Goal: Information Seeking & Learning: Learn about a topic

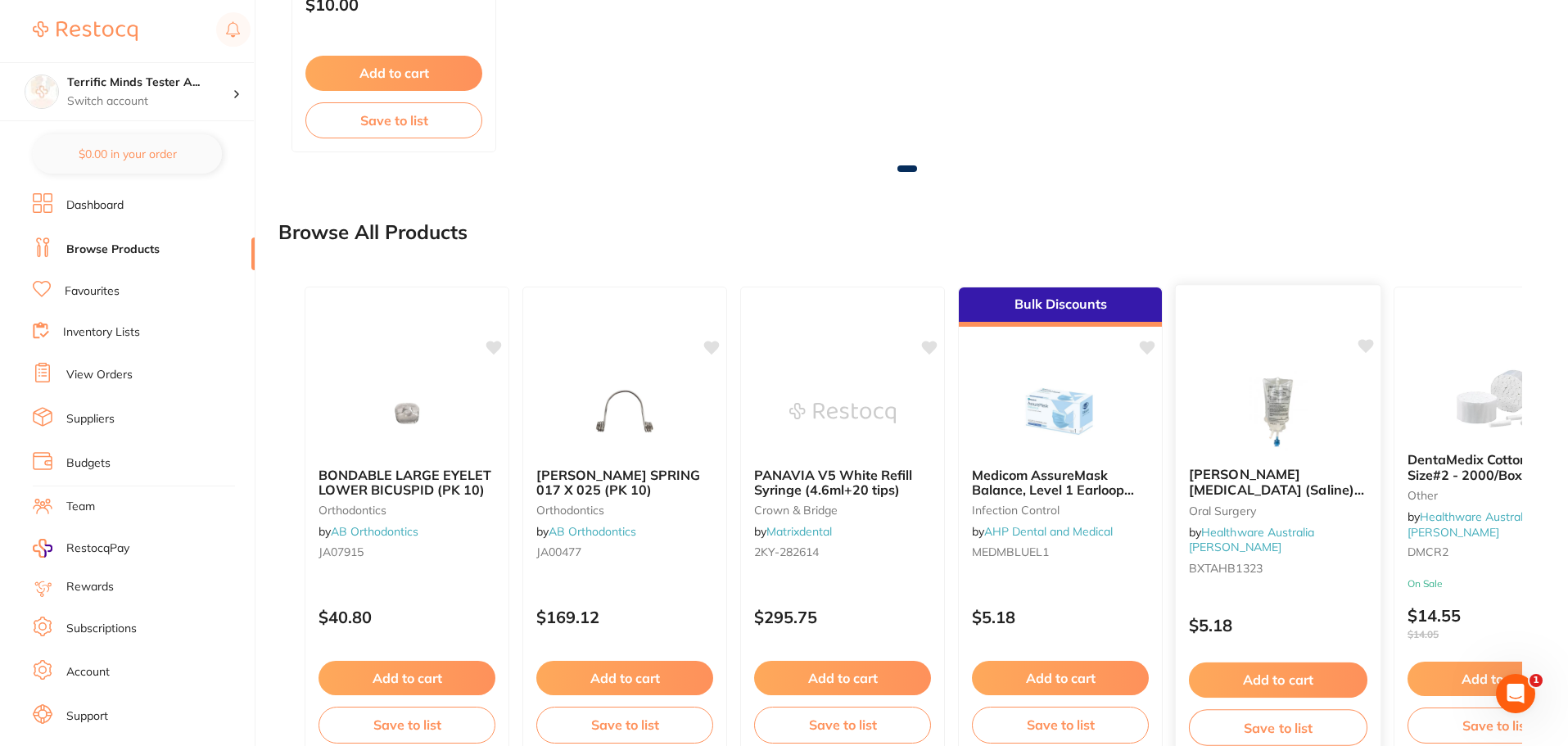
click at [1365, 348] on icon at bounding box center [1367, 345] width 15 height 14
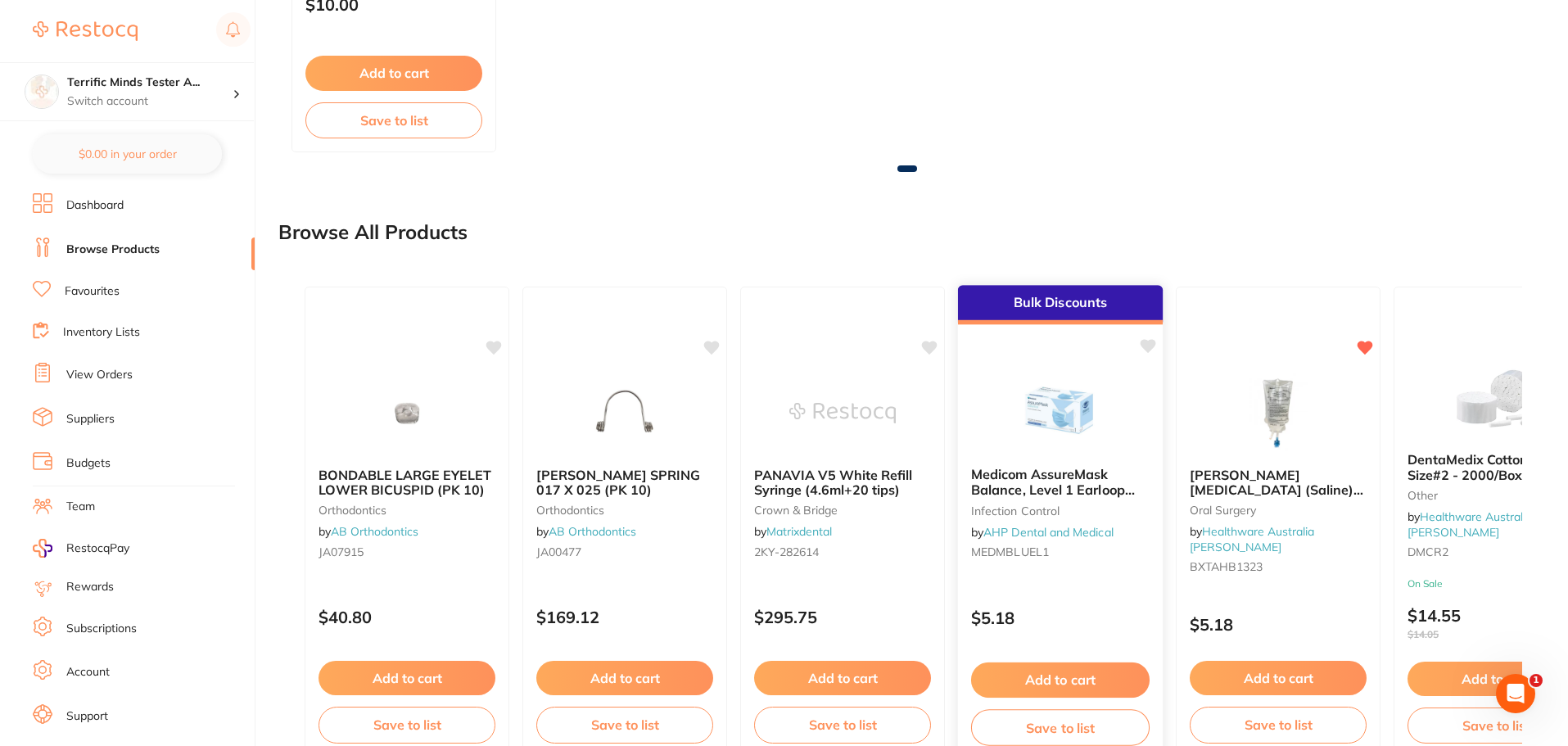
scroll to position [1251, 0]
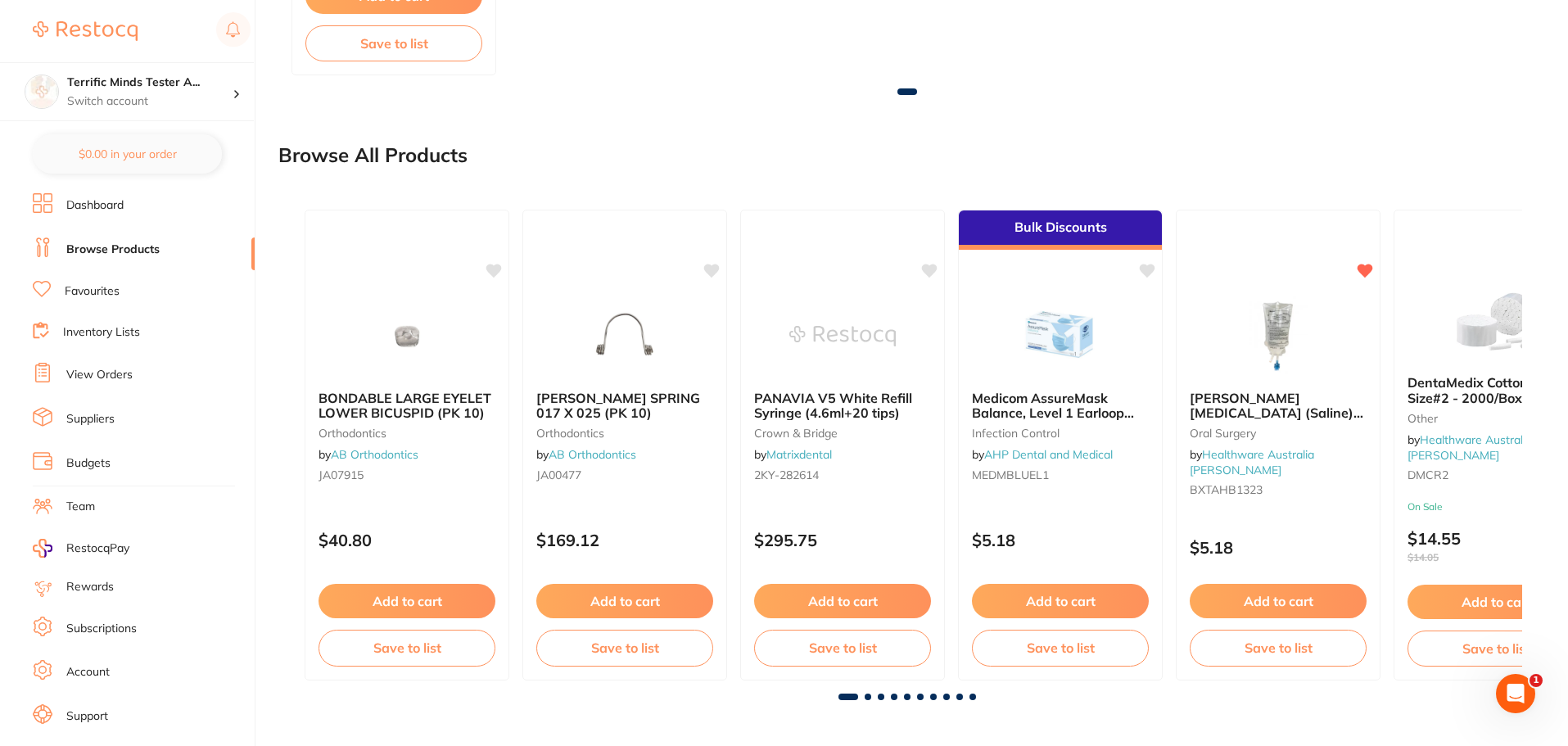
click at [866, 698] on span at bounding box center [868, 696] width 7 height 7
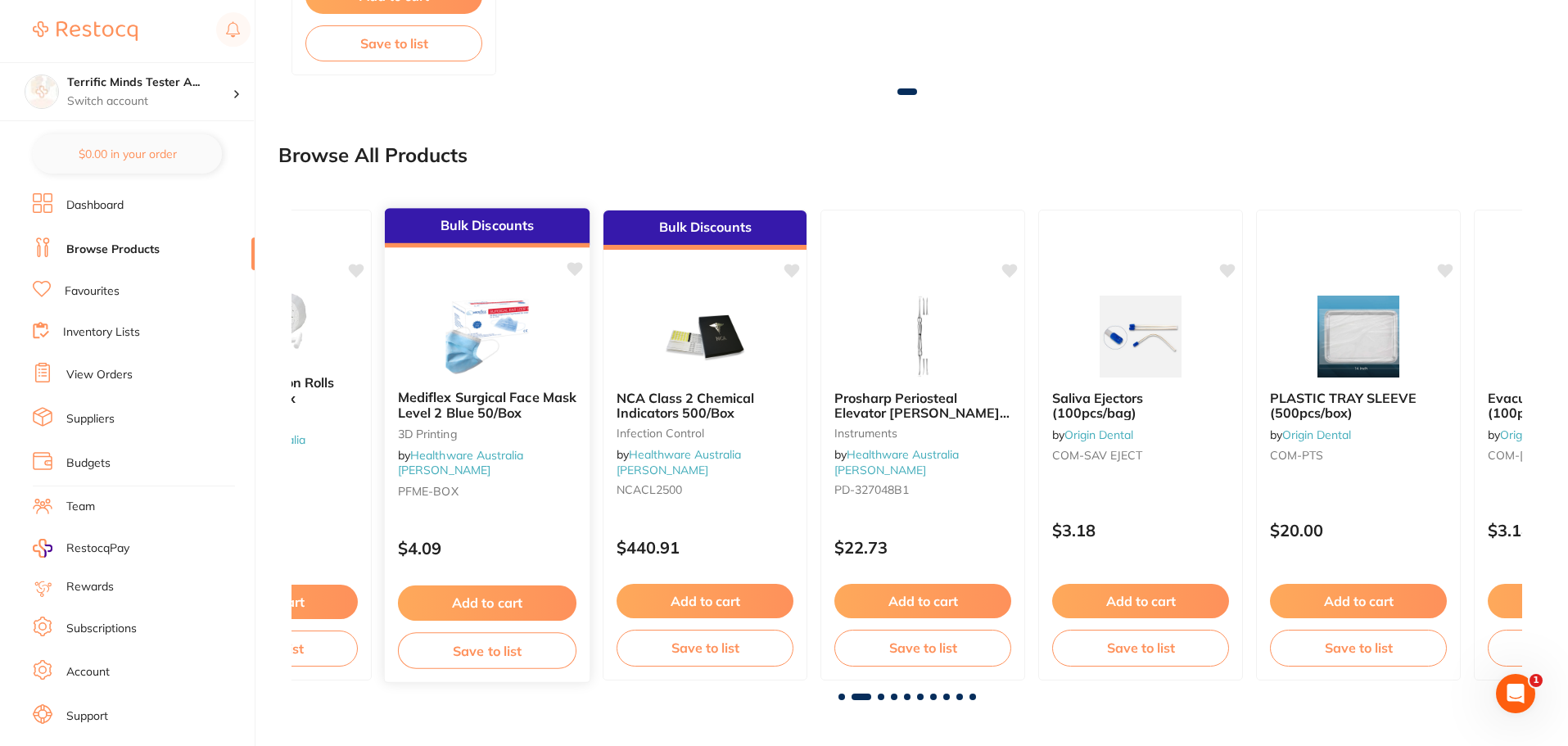
scroll to position [0, 1231]
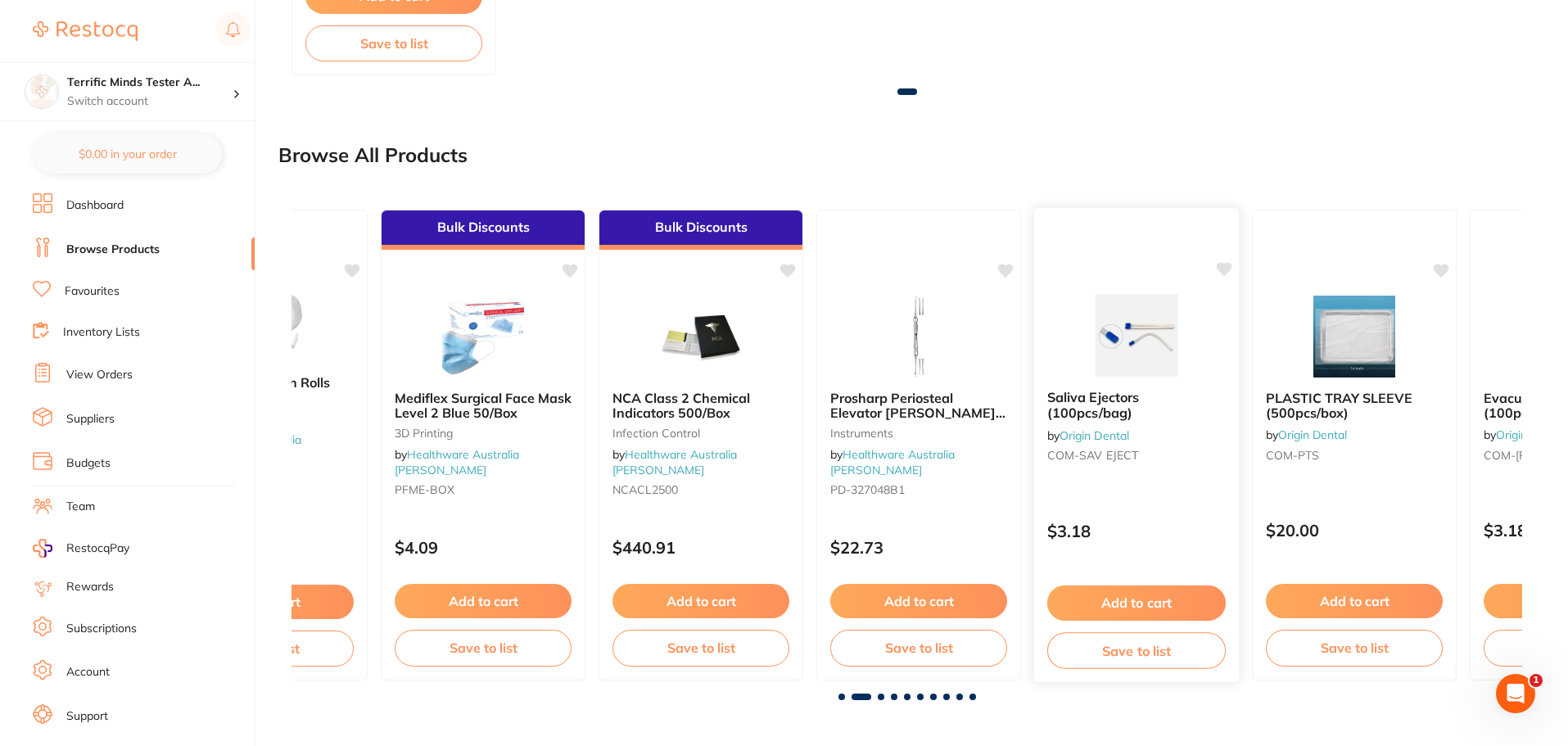
click at [1225, 271] on icon at bounding box center [1225, 269] width 15 height 14
click at [1005, 269] on icon at bounding box center [1007, 269] width 15 height 14
click at [101, 291] on link "Favourites" at bounding box center [93, 291] width 55 height 16
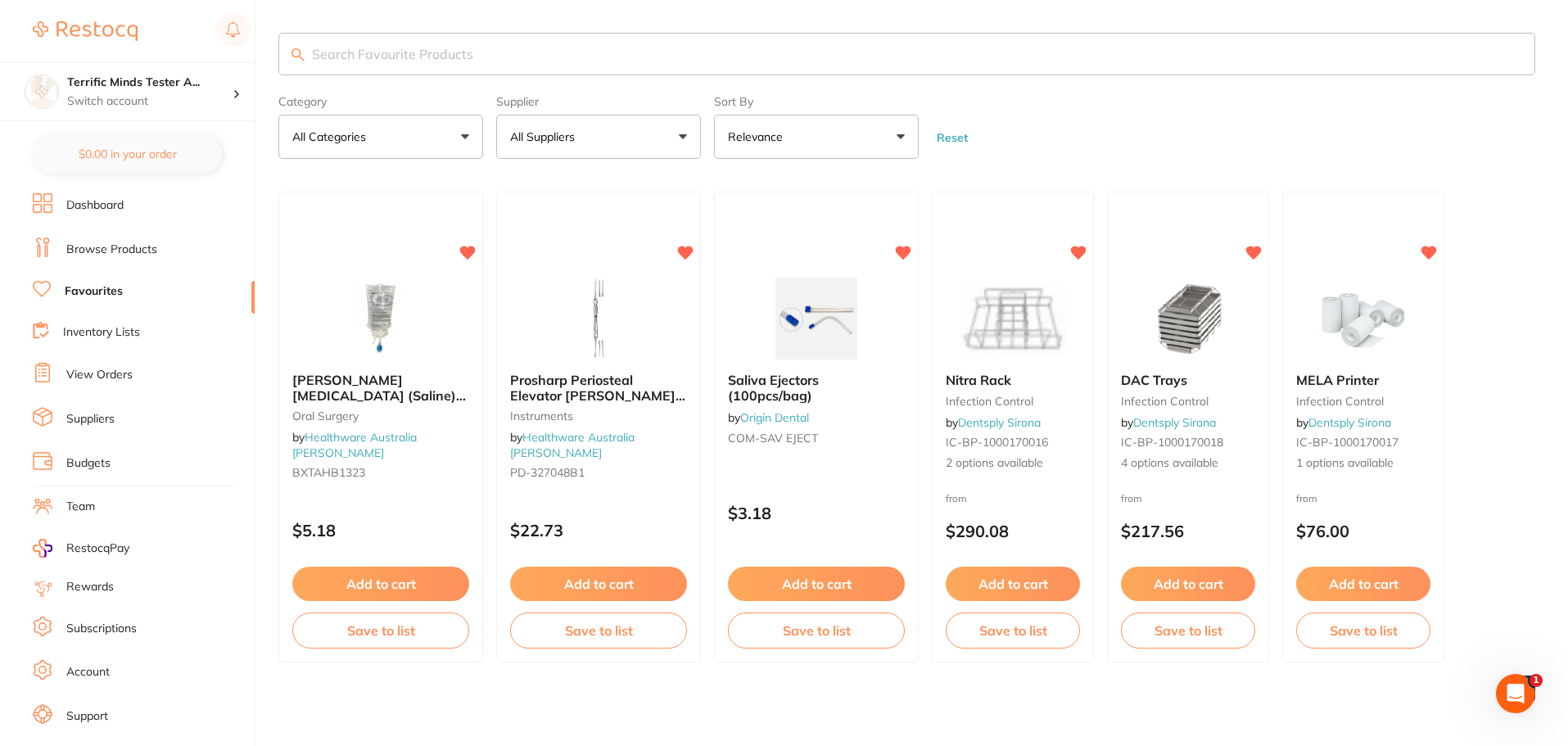
click at [125, 241] on link "Browse Products" at bounding box center [112, 249] width 91 height 16
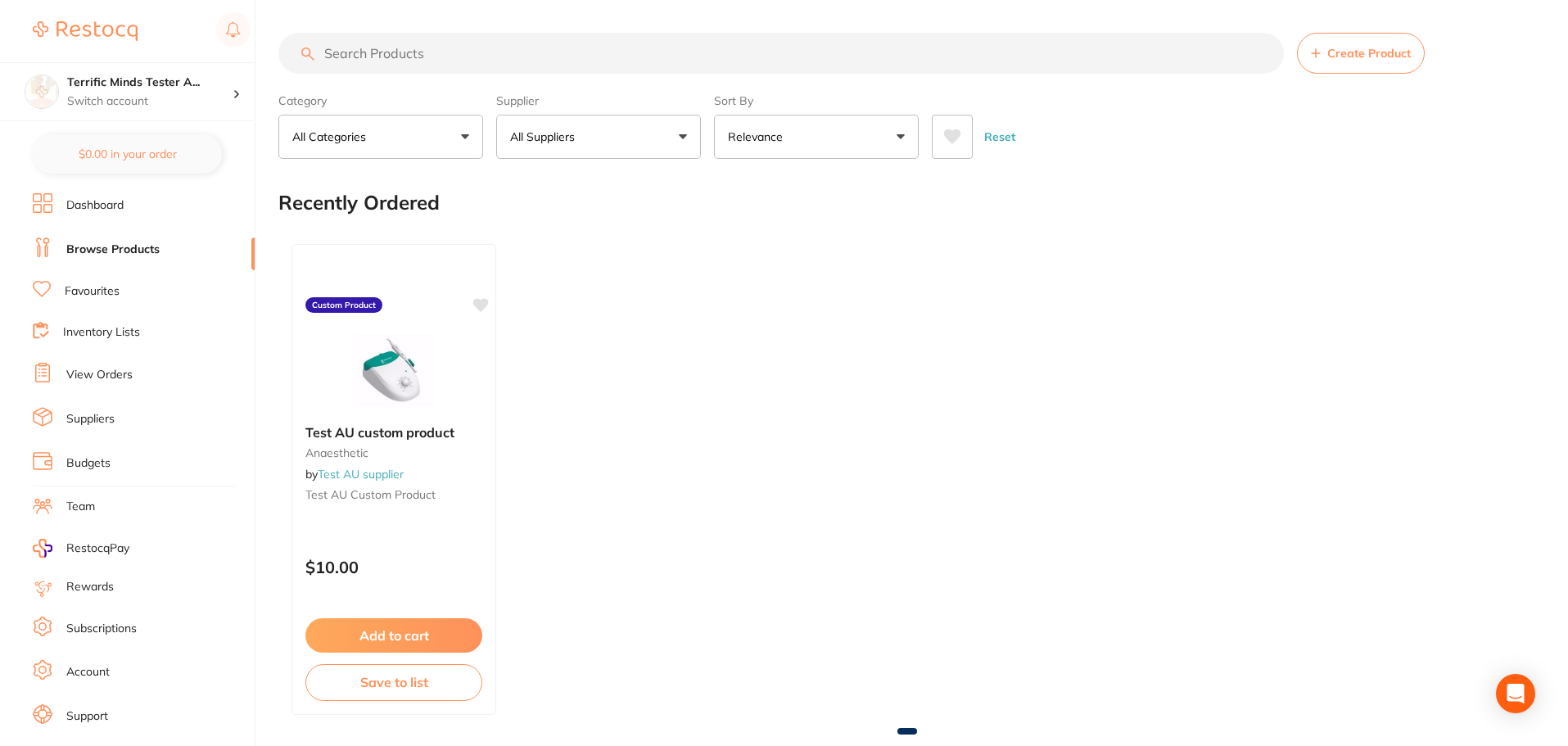
click at [949, 142] on icon at bounding box center [952, 136] width 18 height 16
click at [953, 132] on icon at bounding box center [953, 136] width 17 height 14
click at [636, 135] on button "All Suppliers" at bounding box center [598, 136] width 205 height 44
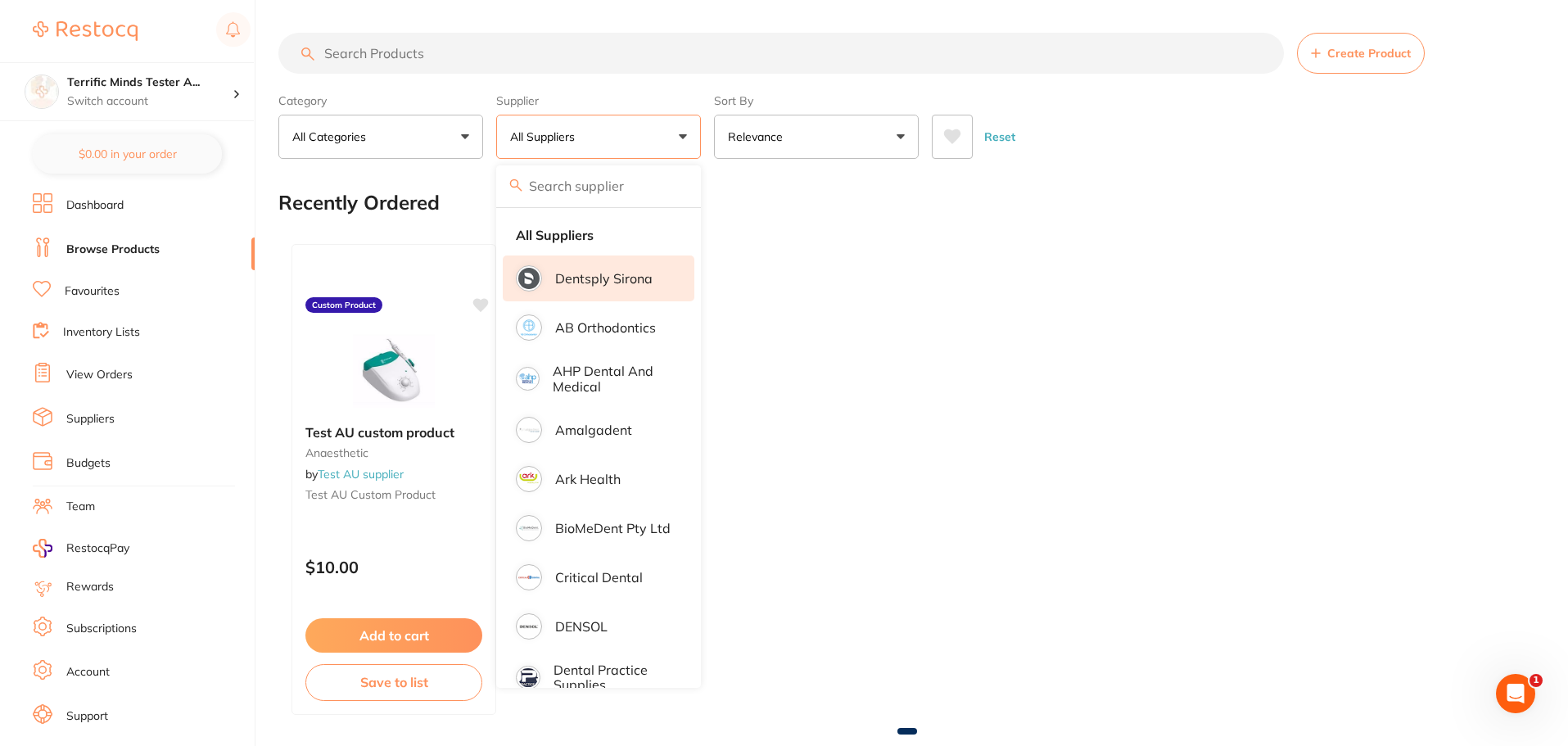
click at [587, 275] on p "Dentsply Sirona" at bounding box center [604, 278] width 97 height 14
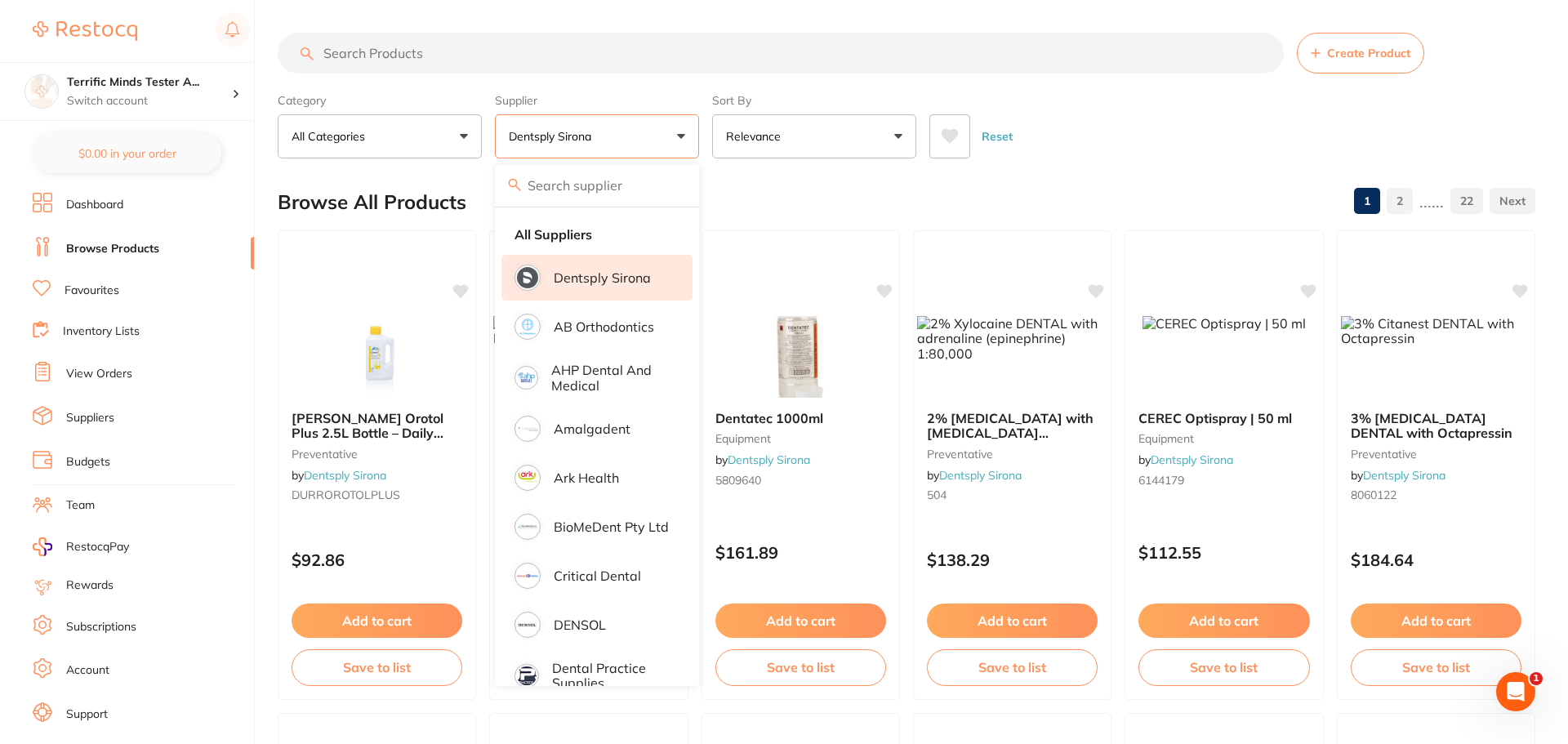
click at [707, 132] on div "Category All Categories All Categories endodontics equipment implants infection…" at bounding box center [906, 123] width 1257 height 72
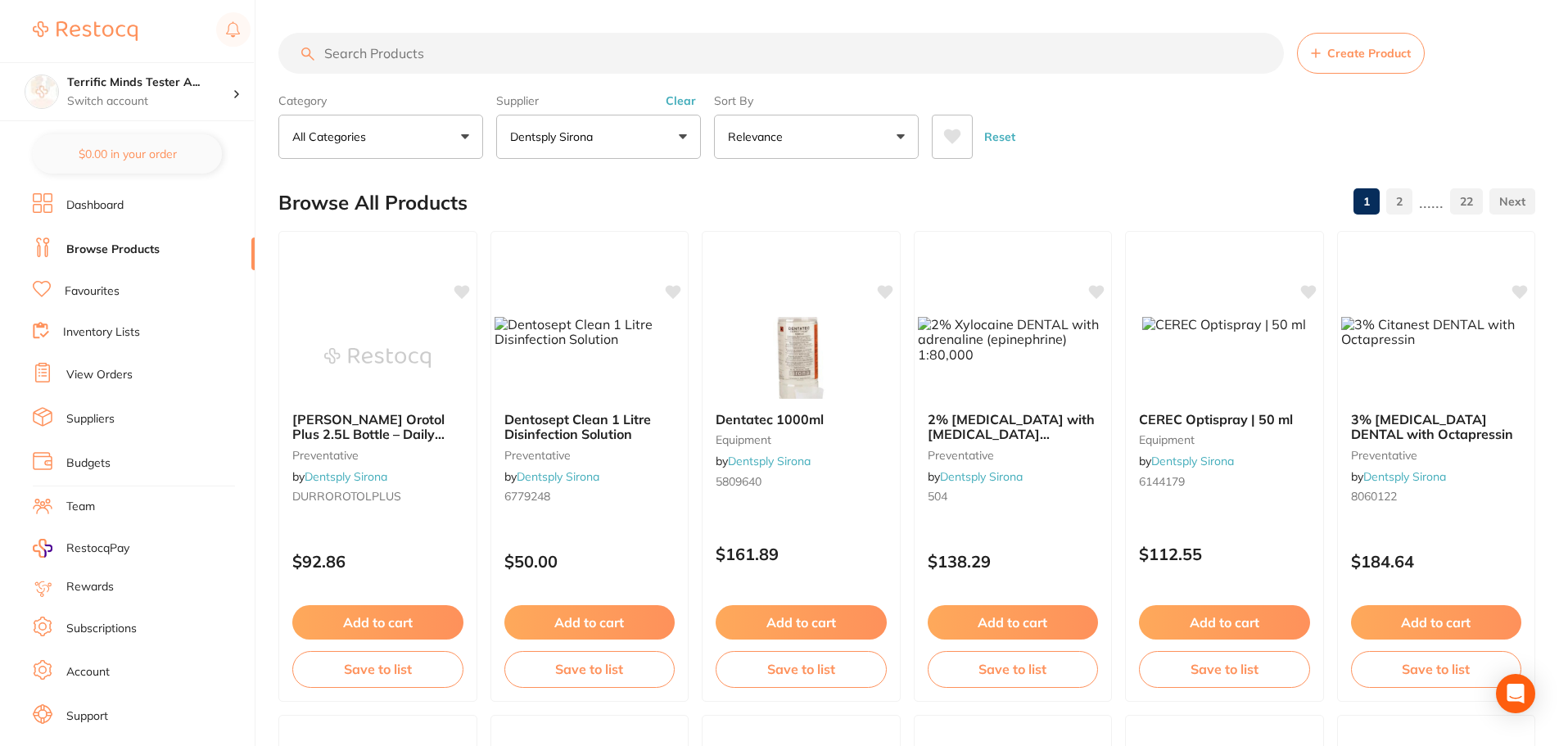
click at [952, 135] on icon at bounding box center [953, 136] width 17 height 14
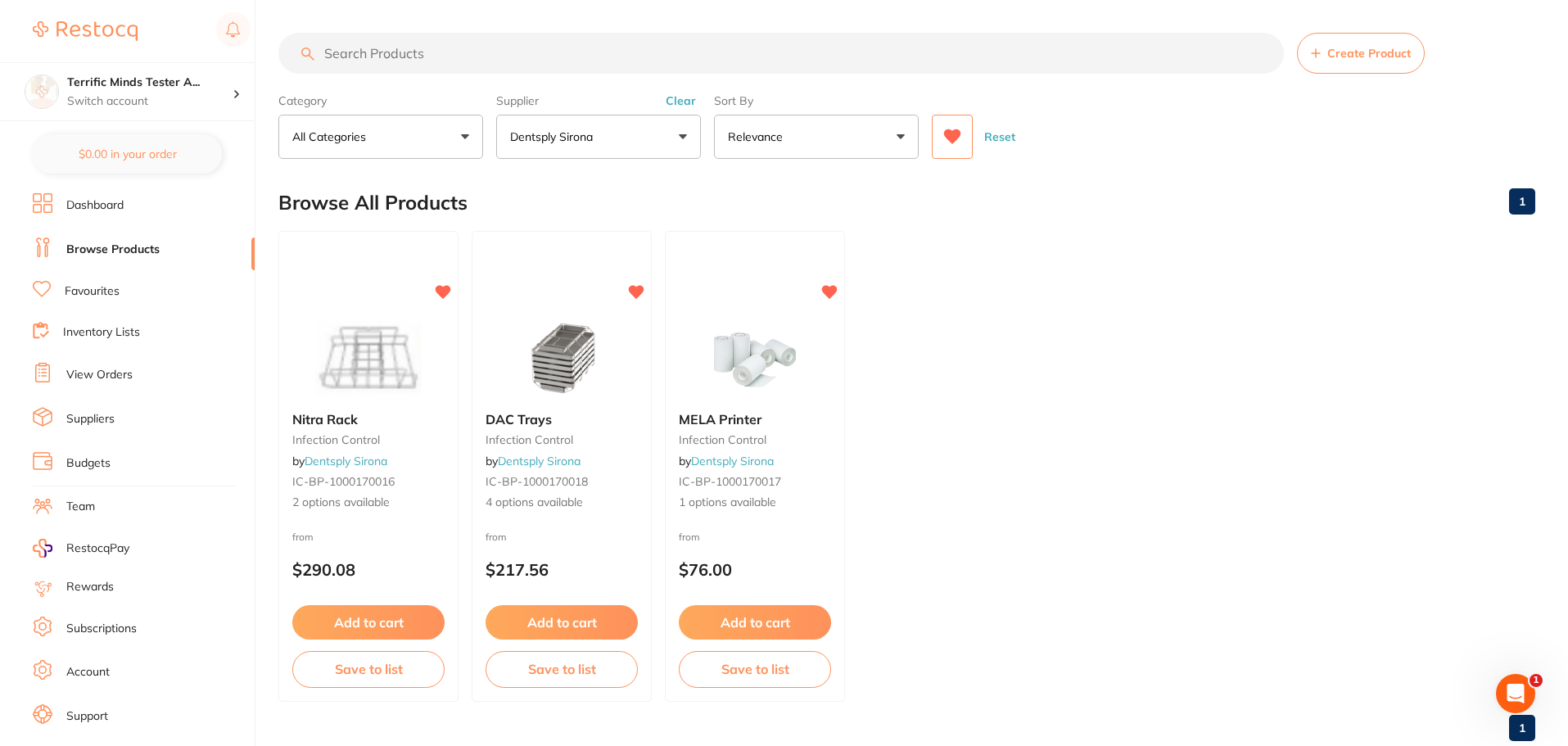
click at [952, 135] on icon at bounding box center [953, 136] width 17 height 14
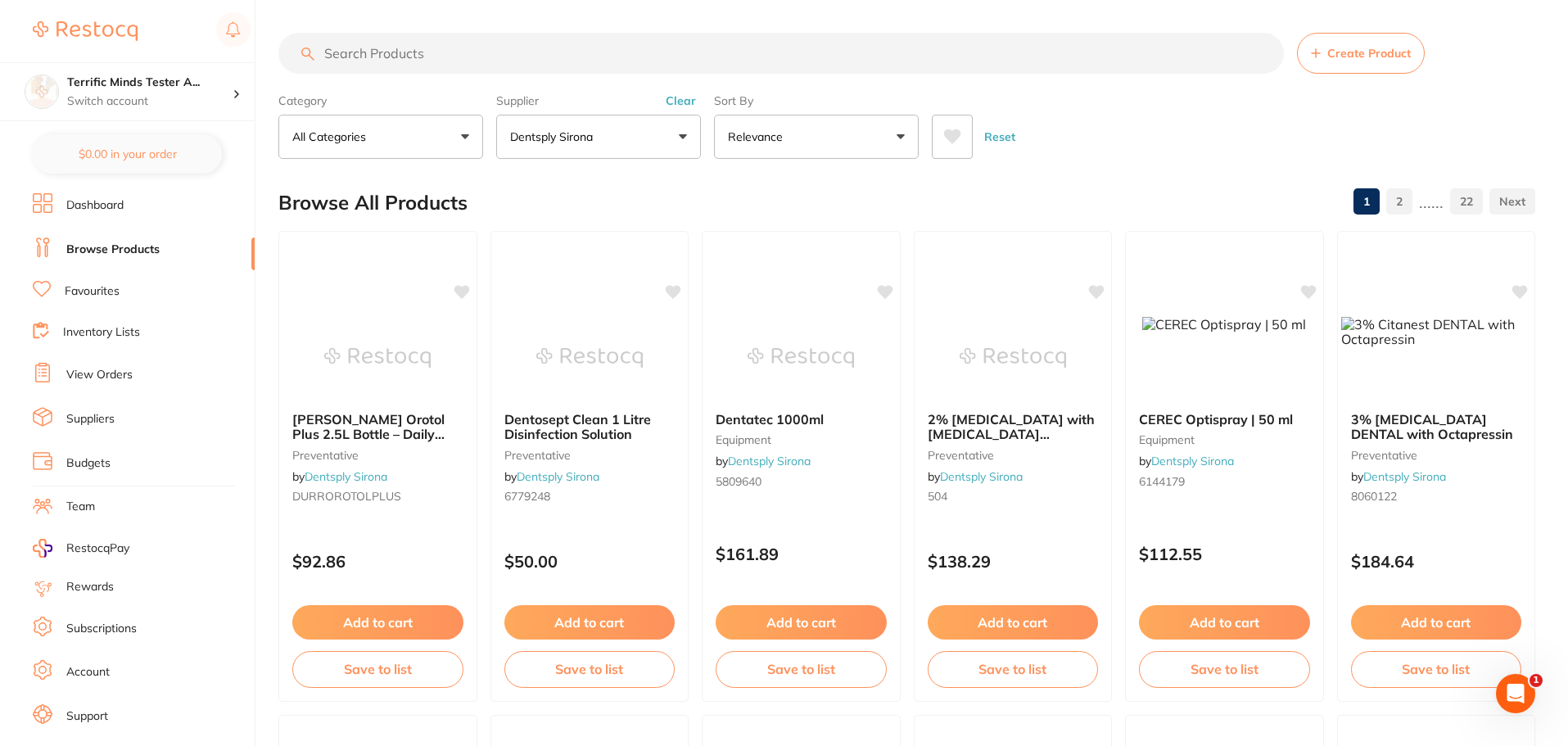
click at [567, 136] on p "Dentsply Sirona" at bounding box center [555, 136] width 90 height 16
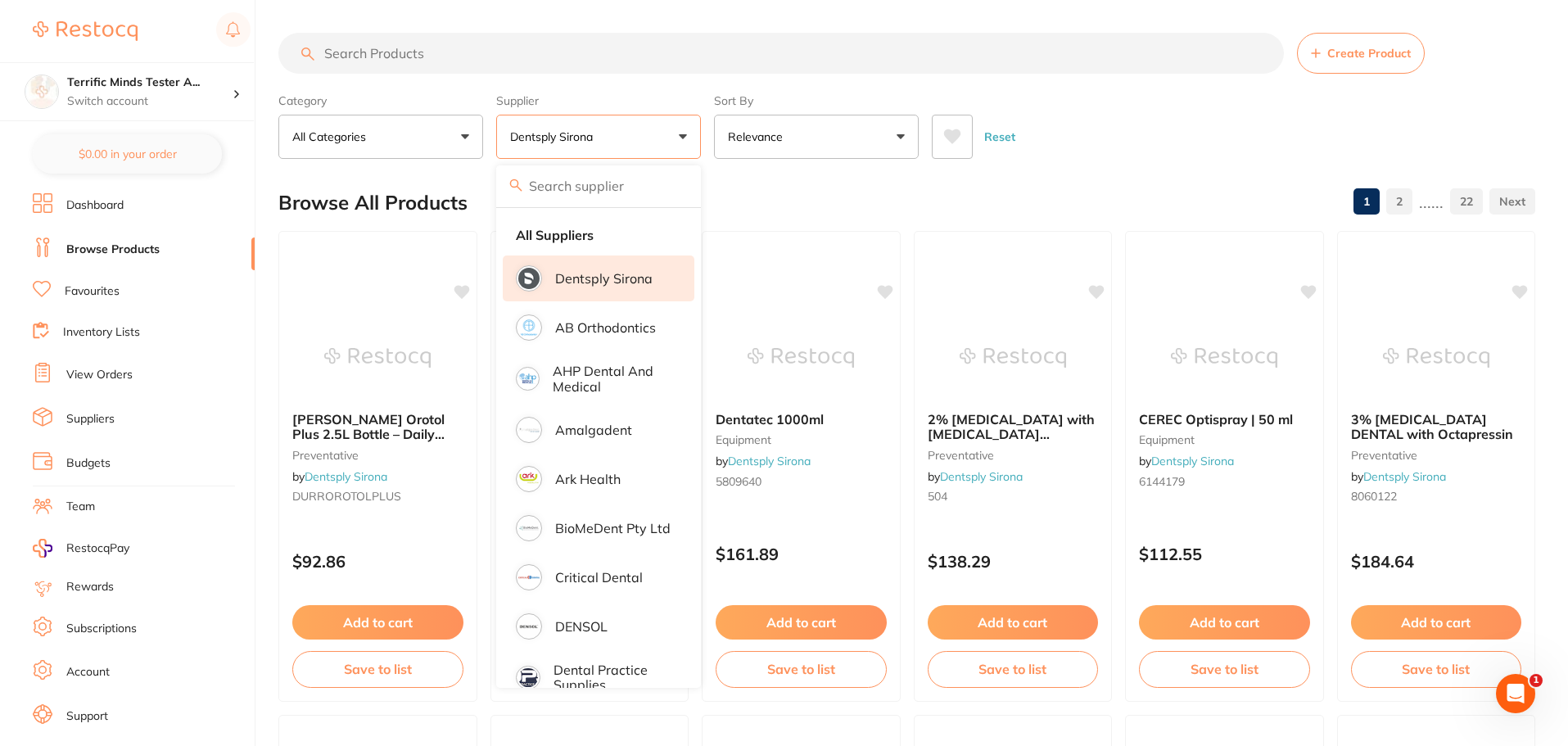
click at [576, 293] on li "Dentsply Sirona" at bounding box center [598, 279] width 192 height 46
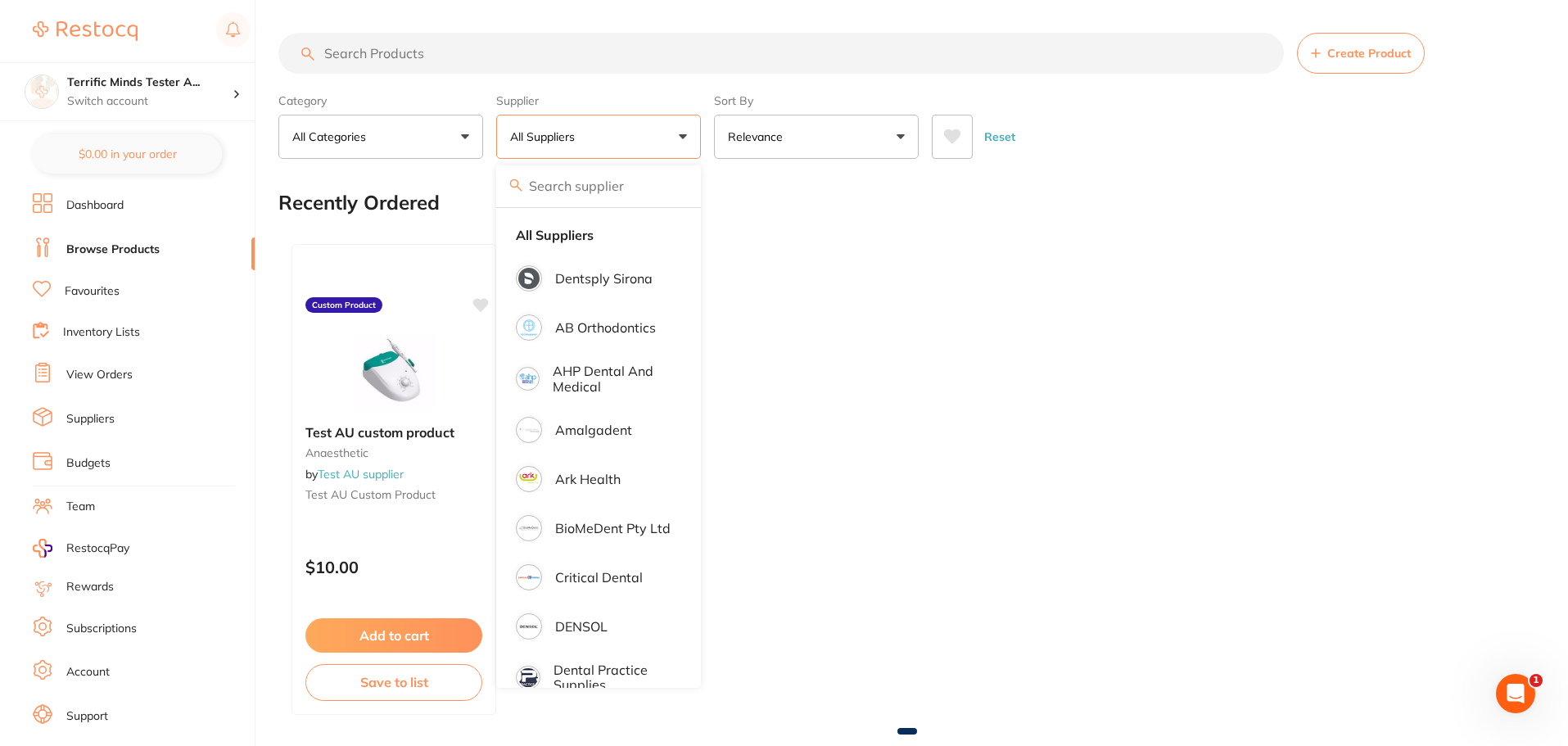
click at [1127, 113] on div "Reset" at bounding box center [1227, 130] width 590 height 57
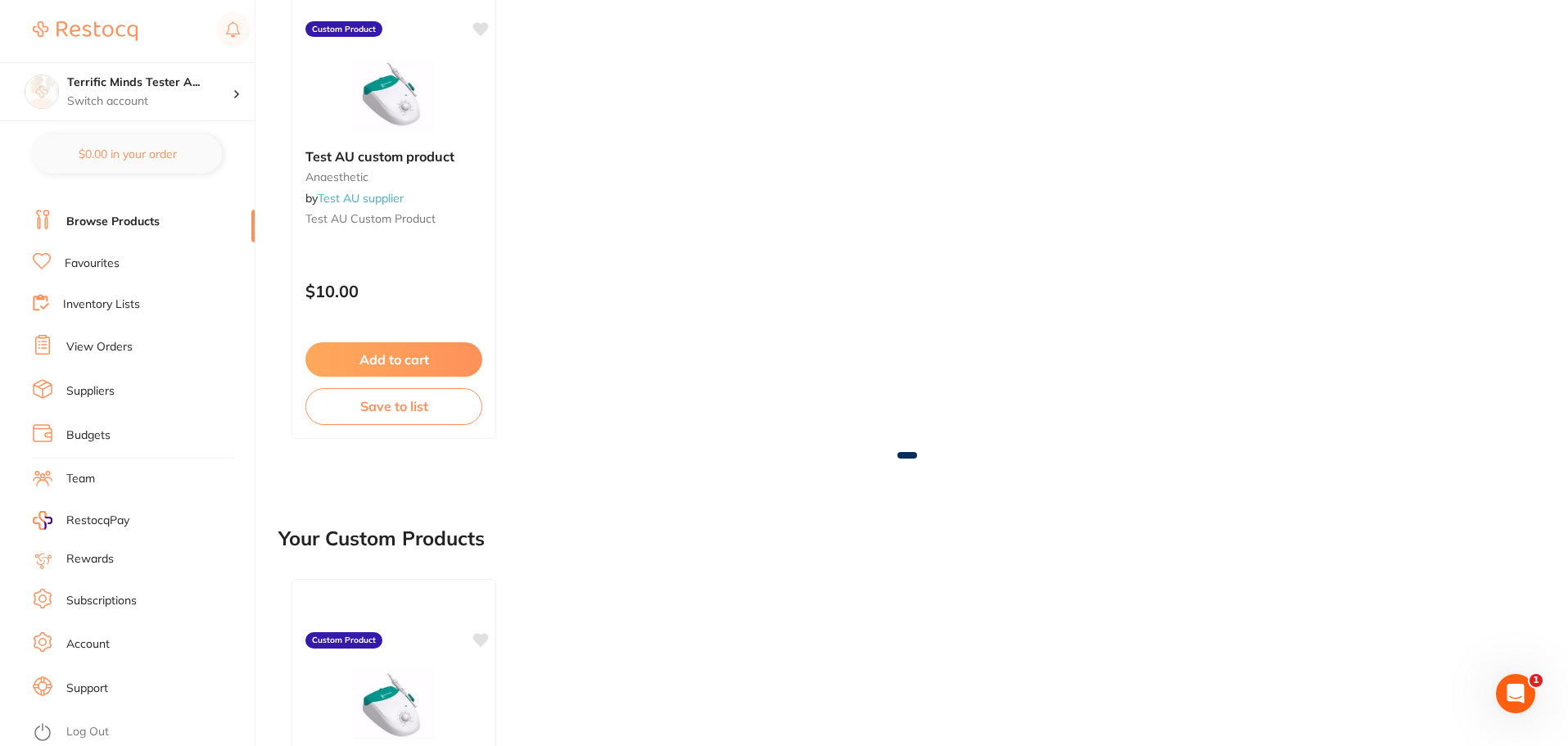
scroll to position [327, 0]
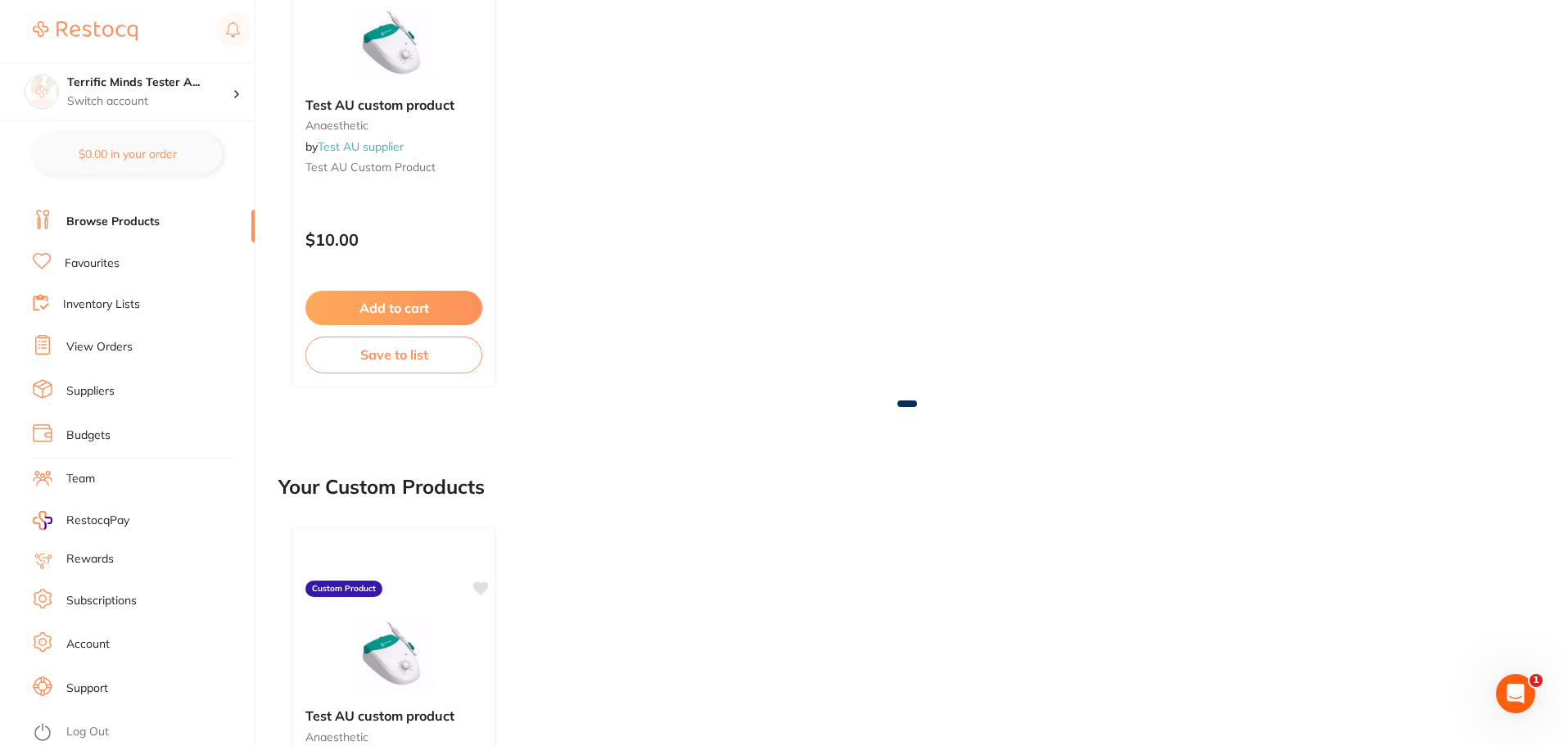
click at [94, 727] on link "Log Out" at bounding box center [88, 732] width 43 height 16
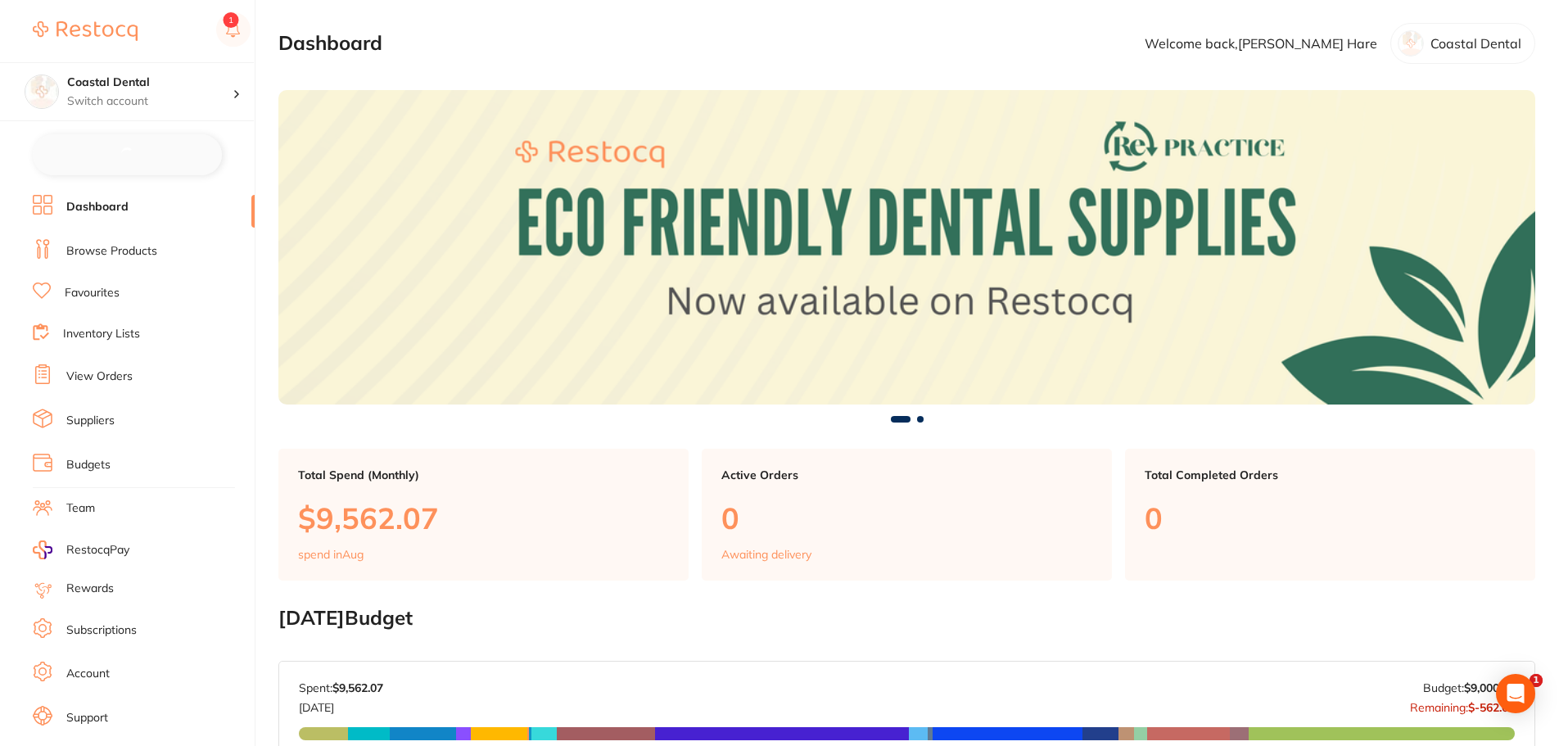
checkbox input "false"
click at [105, 253] on link "Browse Products" at bounding box center [112, 249] width 91 height 16
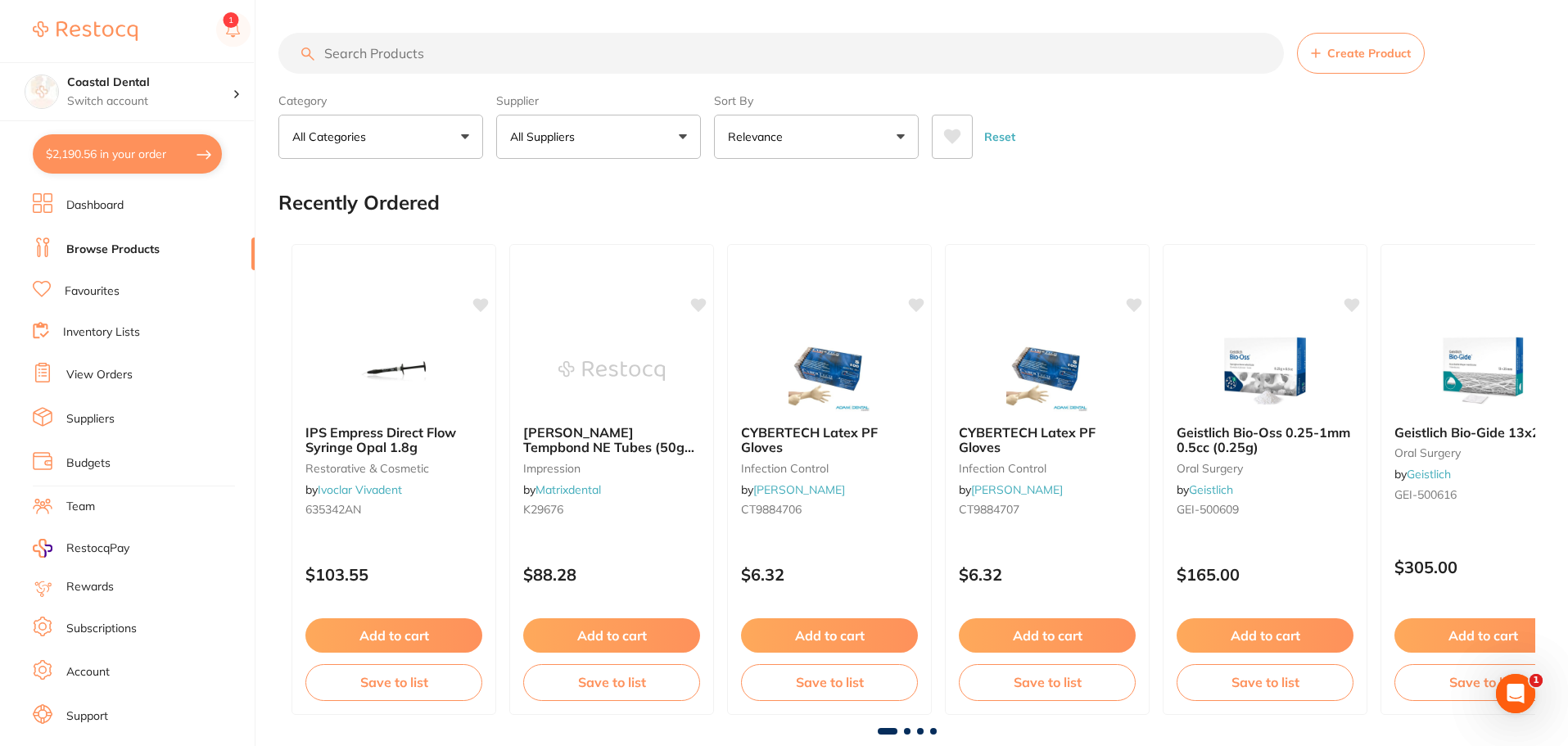
click at [553, 142] on p "All Suppliers" at bounding box center [546, 136] width 72 height 16
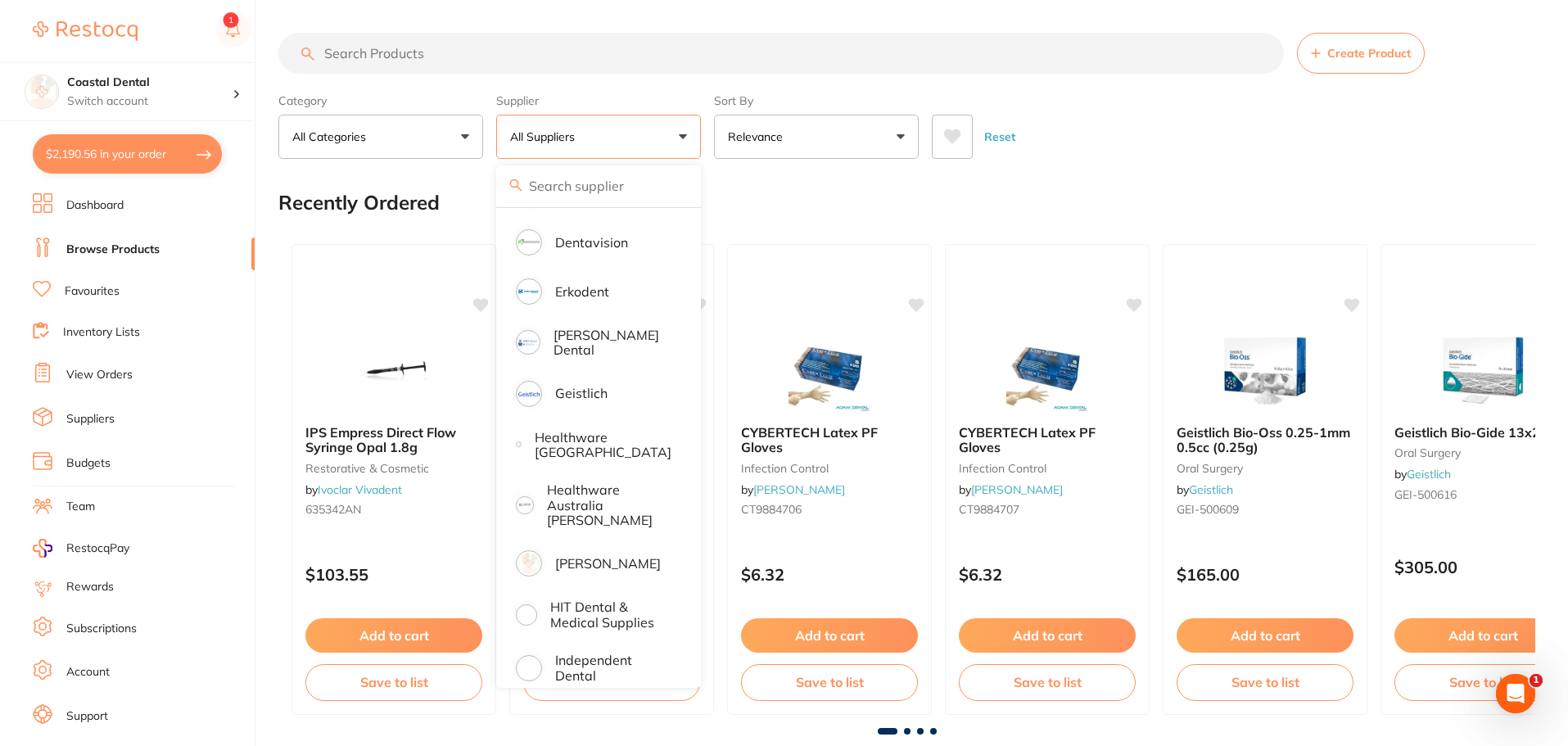
scroll to position [655, 0]
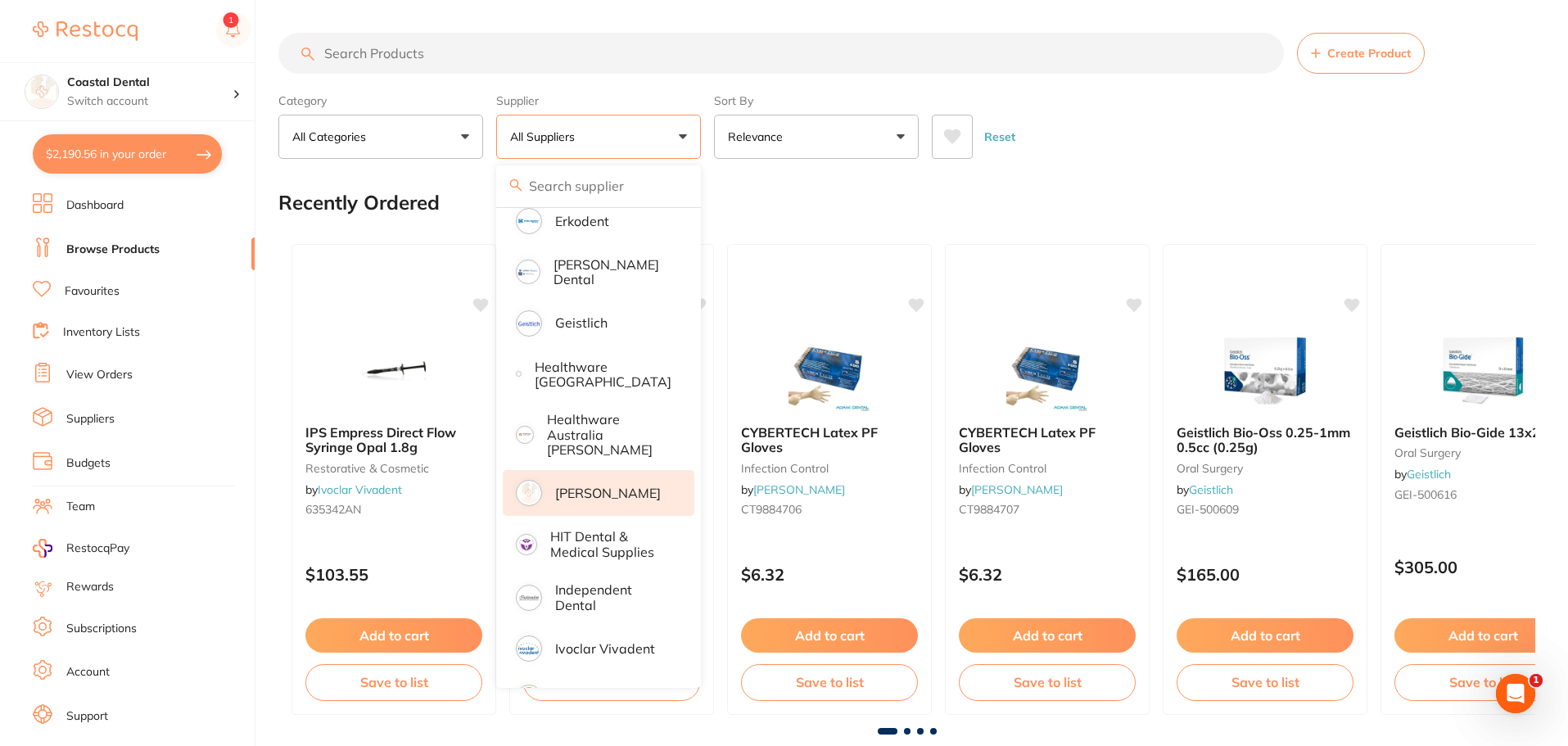
click at [601, 486] on p "Henry Schein Halas" at bounding box center [608, 492] width 106 height 14
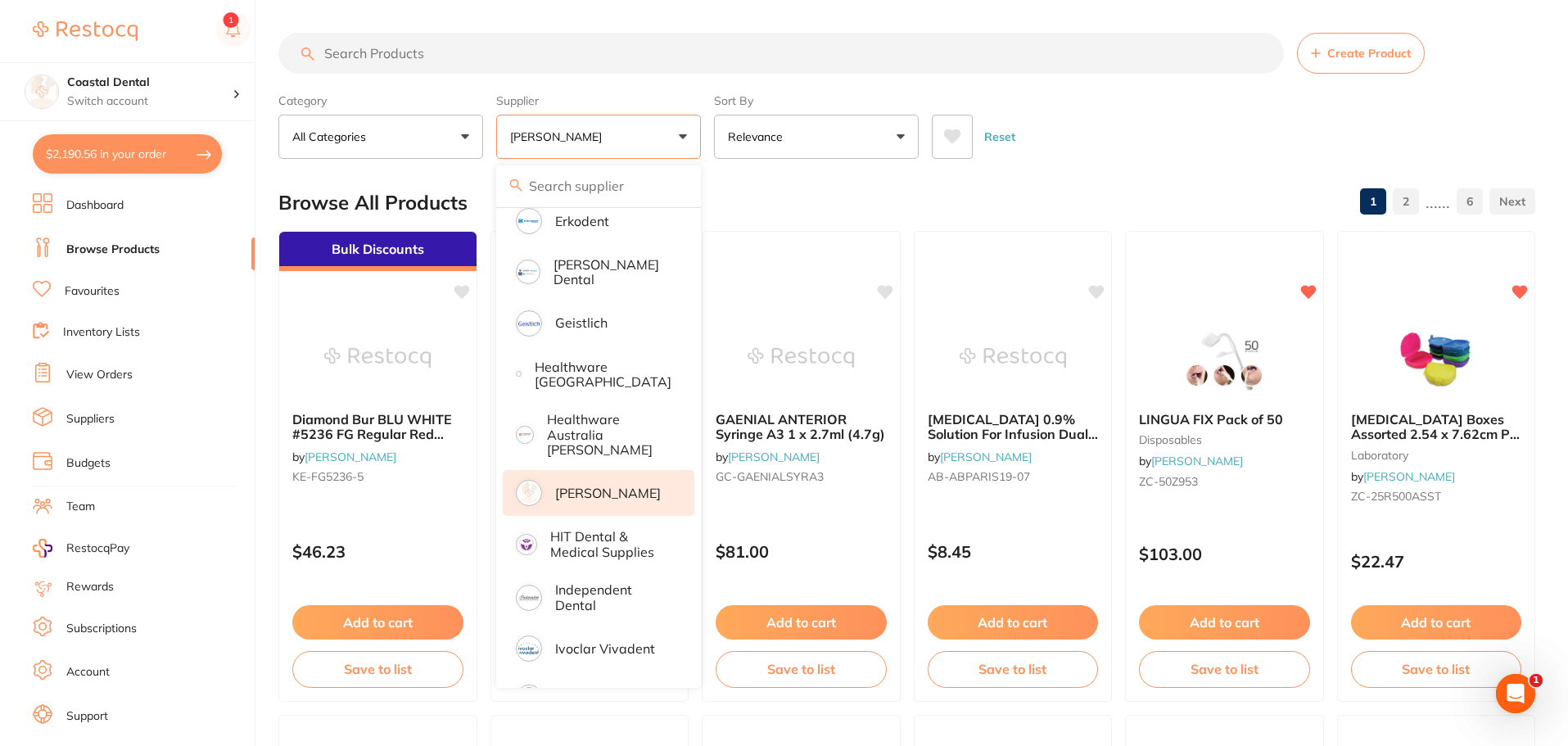
click at [709, 142] on div "Category All Categories All Categories anaesthetic articulating burs crown & br…" at bounding box center [907, 123] width 1257 height 73
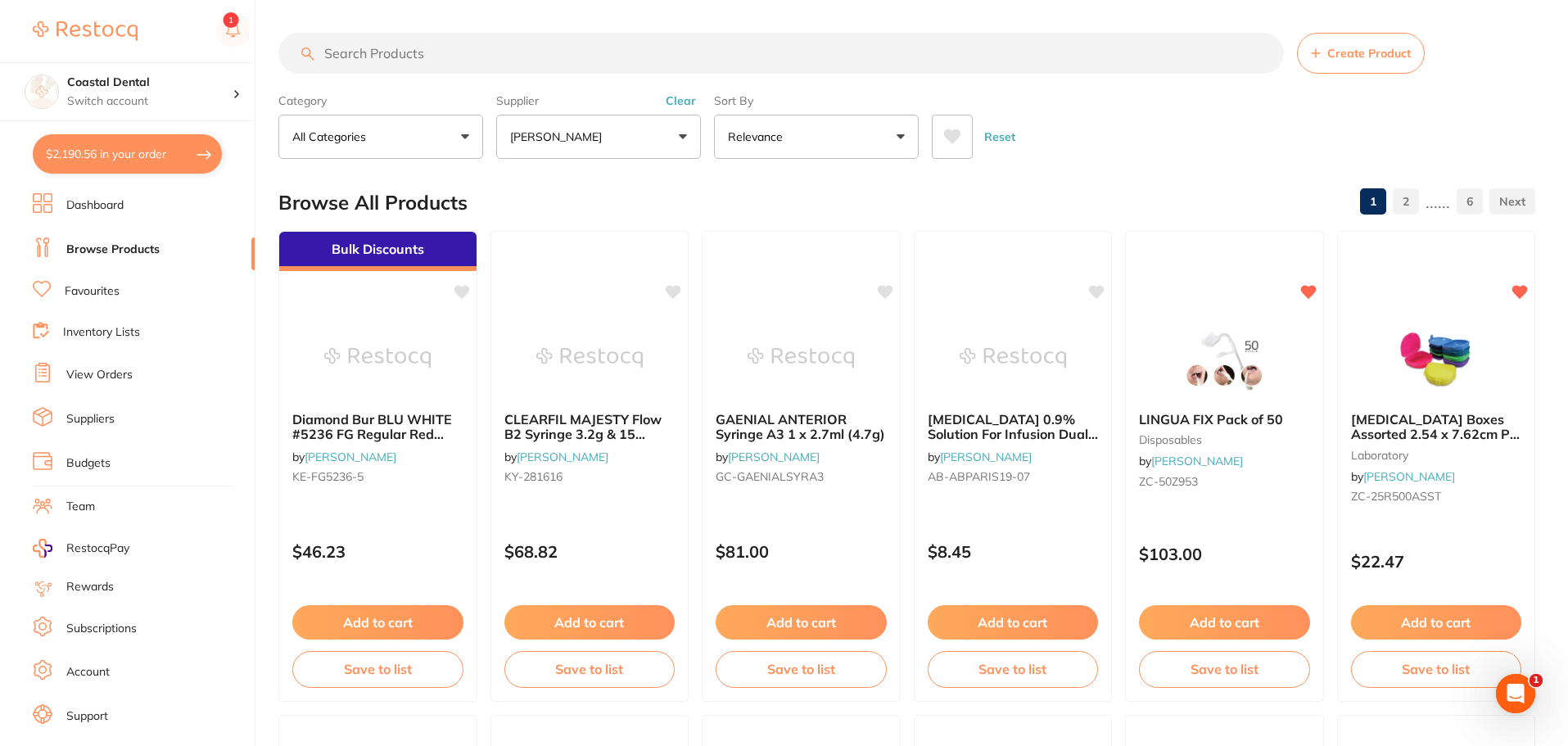
scroll to position [0, 0]
click at [954, 139] on icon at bounding box center [953, 136] width 17 height 14
click at [951, 141] on icon at bounding box center [953, 136] width 17 height 14
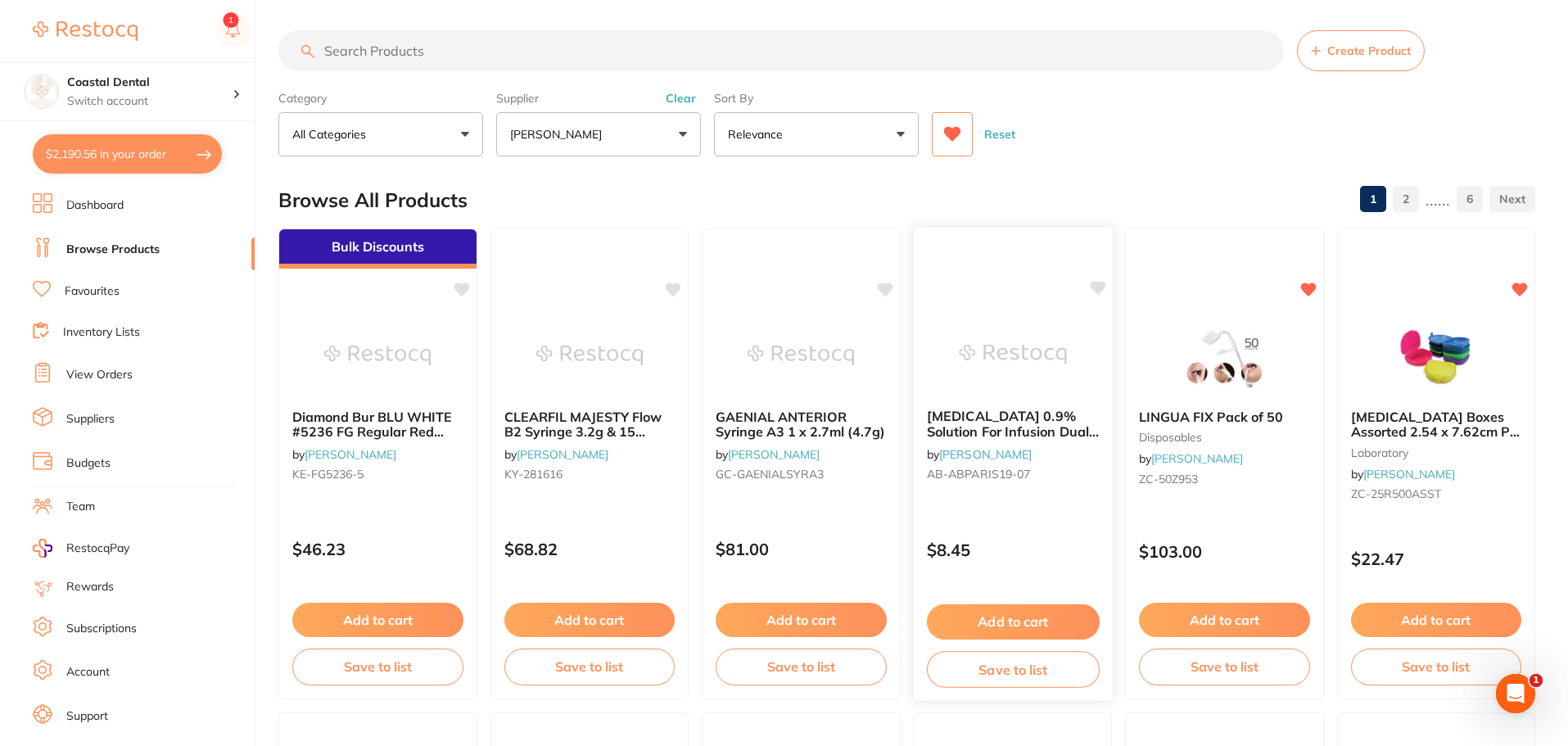
scroll to position [0, 0]
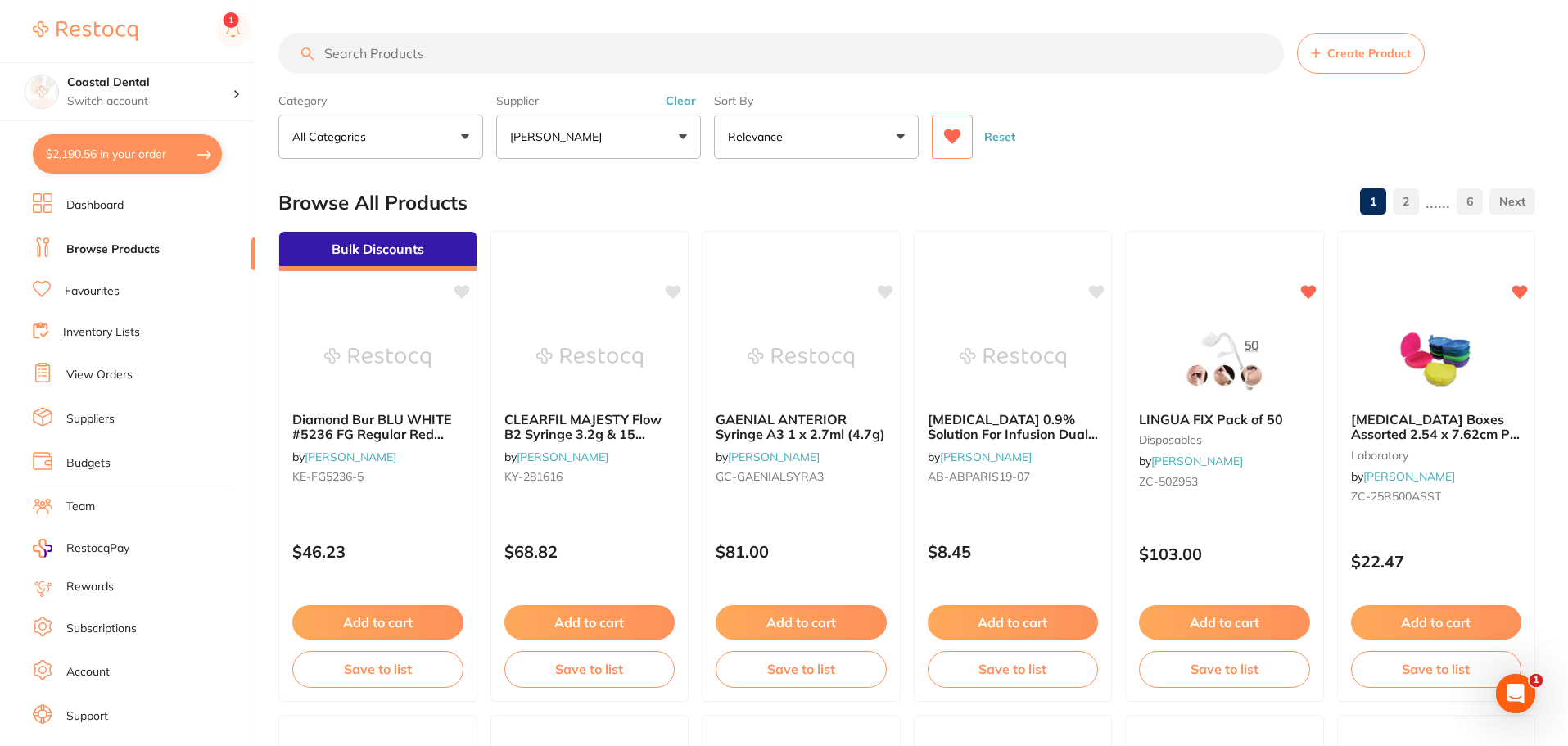
click at [959, 140] on icon at bounding box center [952, 136] width 18 height 16
click at [598, 141] on p "Henry Schein Halas" at bounding box center [559, 136] width 98 height 16
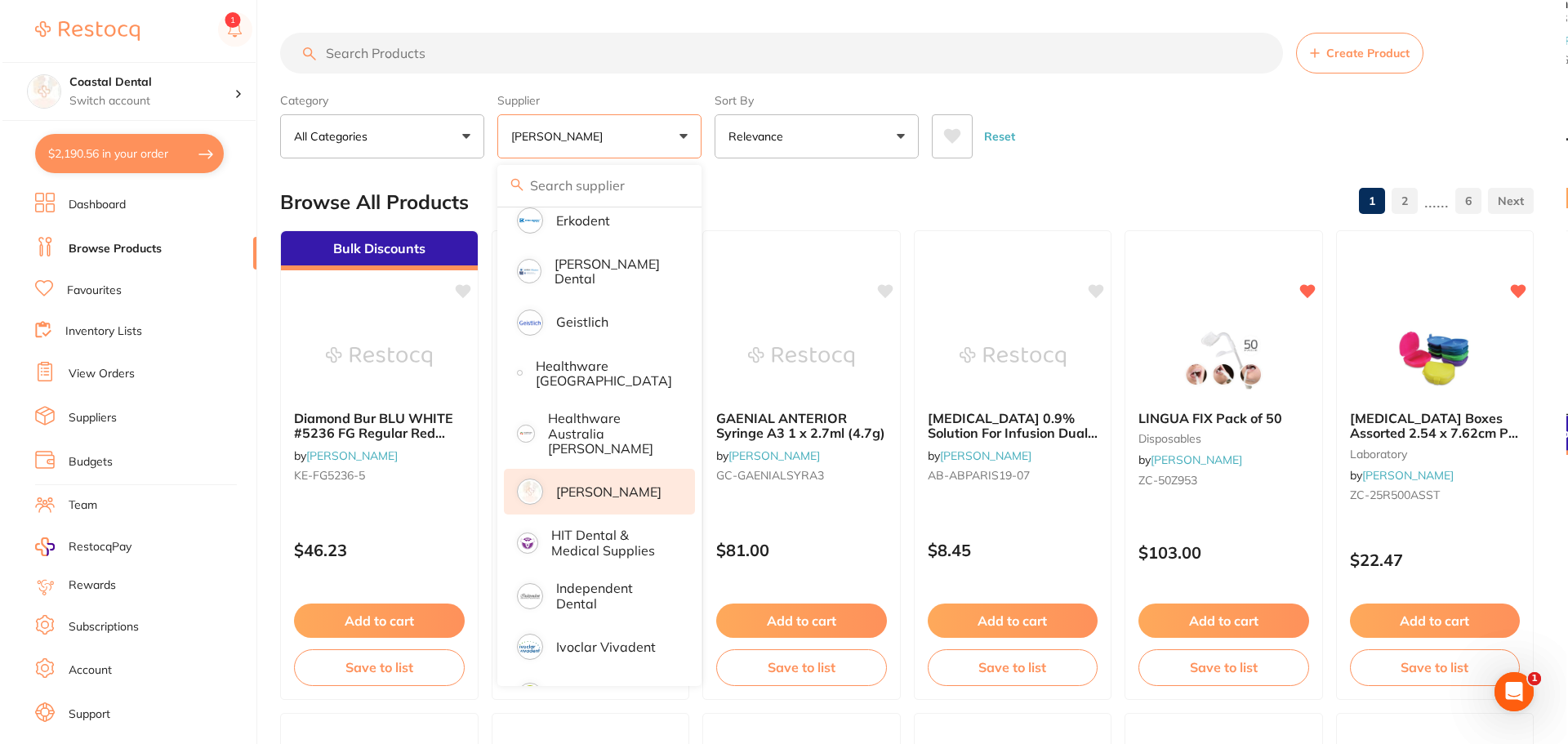
scroll to position [0, 0]
click at [595, 484] on p "Henry Schein Halas" at bounding box center [606, 491] width 106 height 14
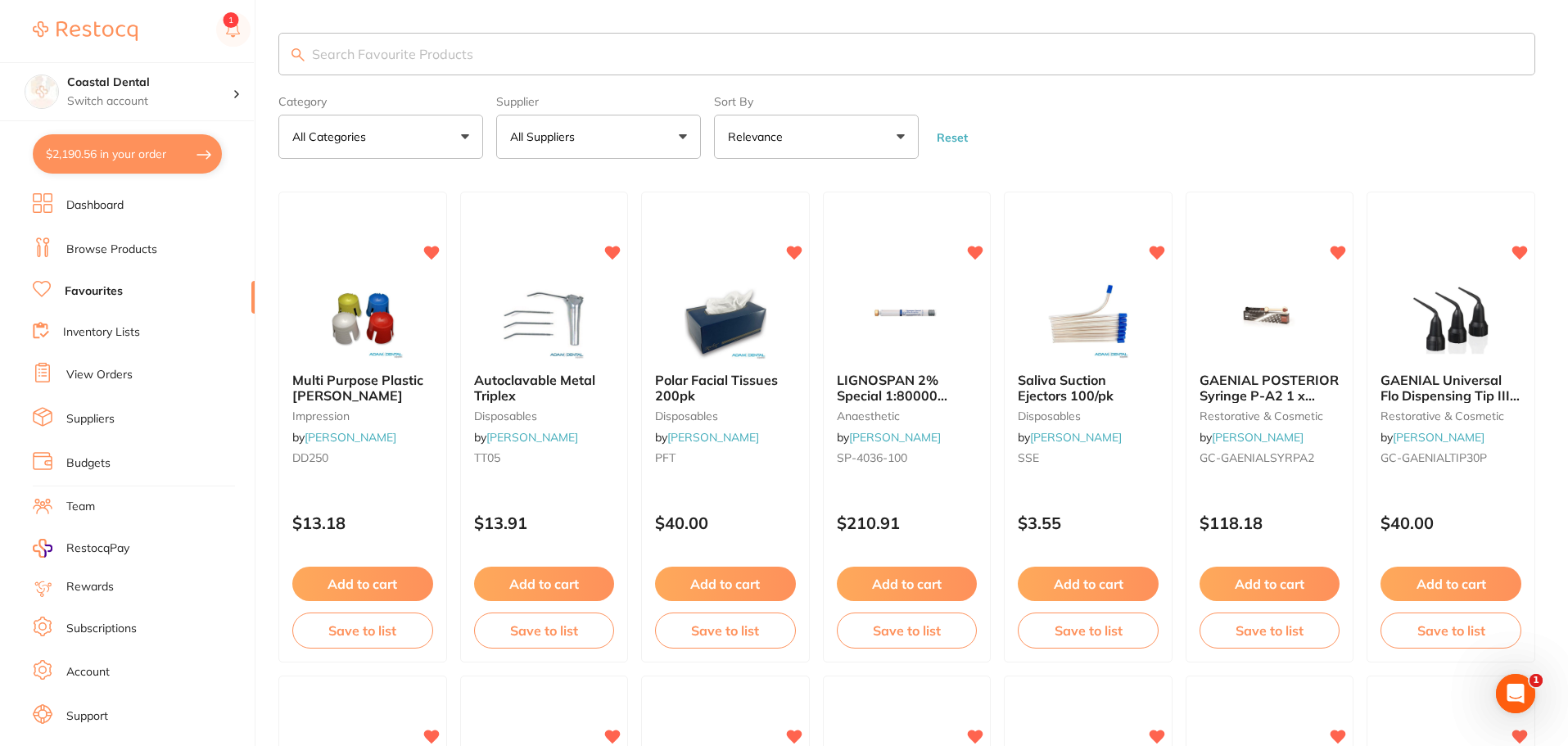
click at [109, 211] on link "Dashboard" at bounding box center [95, 205] width 57 height 16
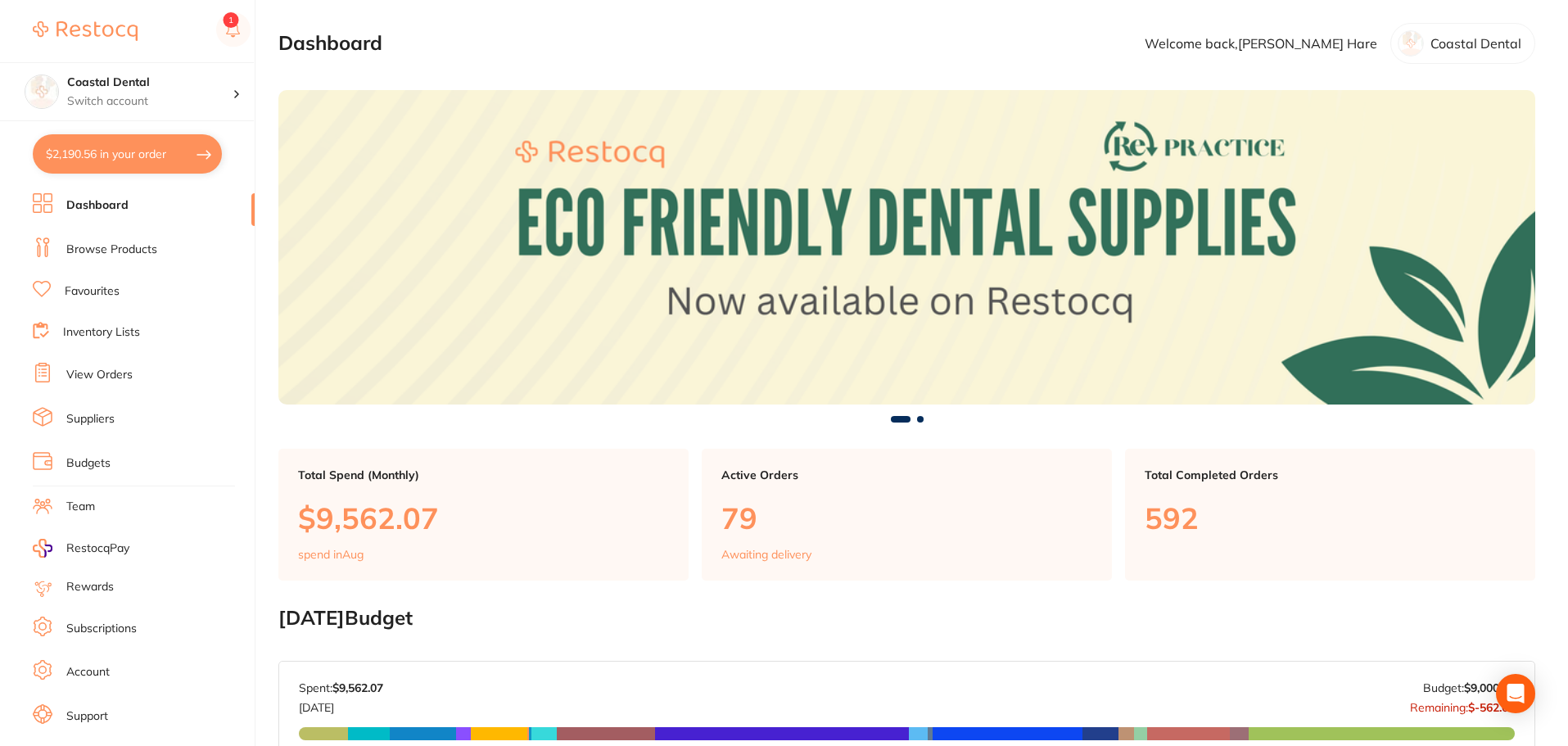
click at [119, 257] on link "Browse Products" at bounding box center [112, 249] width 91 height 16
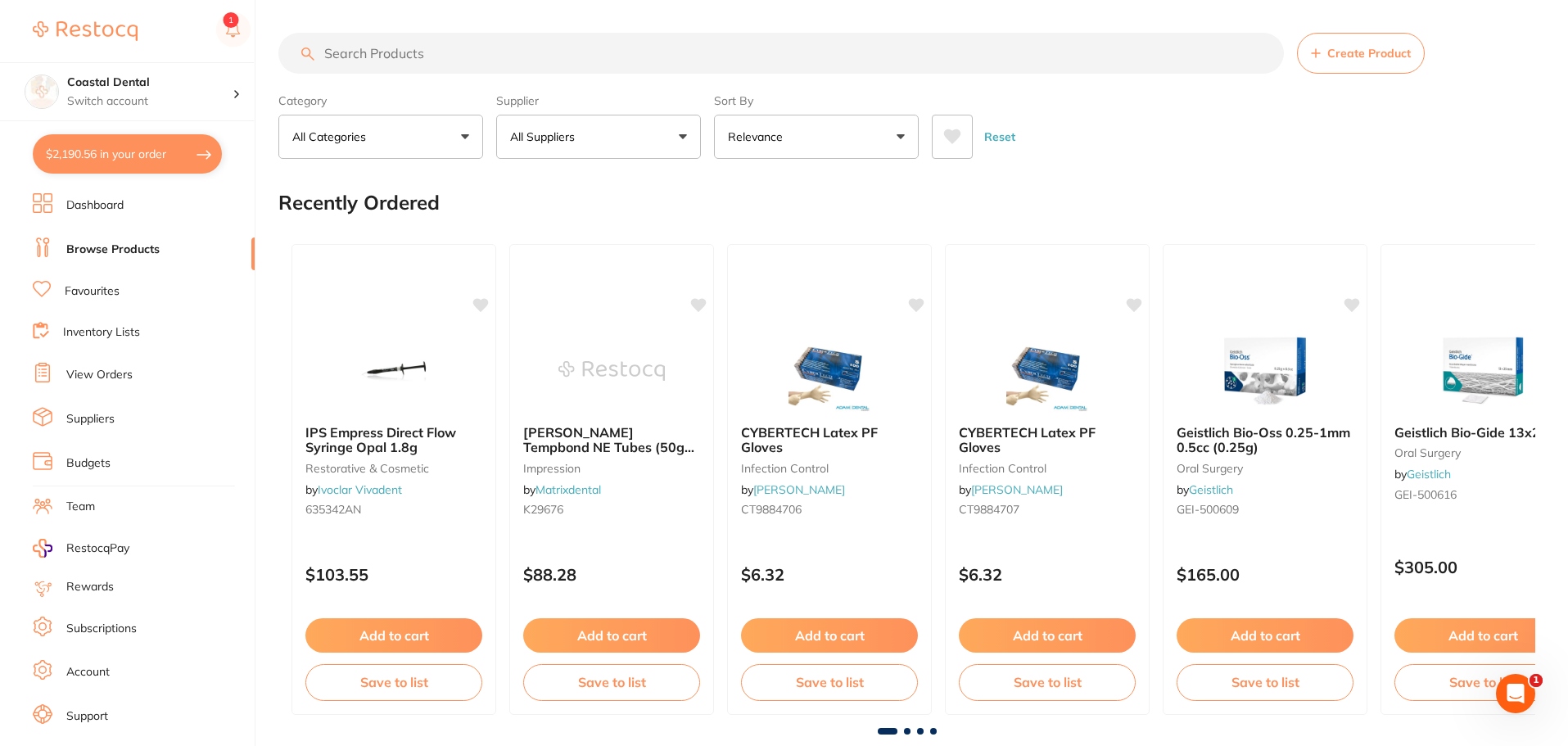
click at [123, 207] on link "Dashboard" at bounding box center [95, 205] width 57 height 16
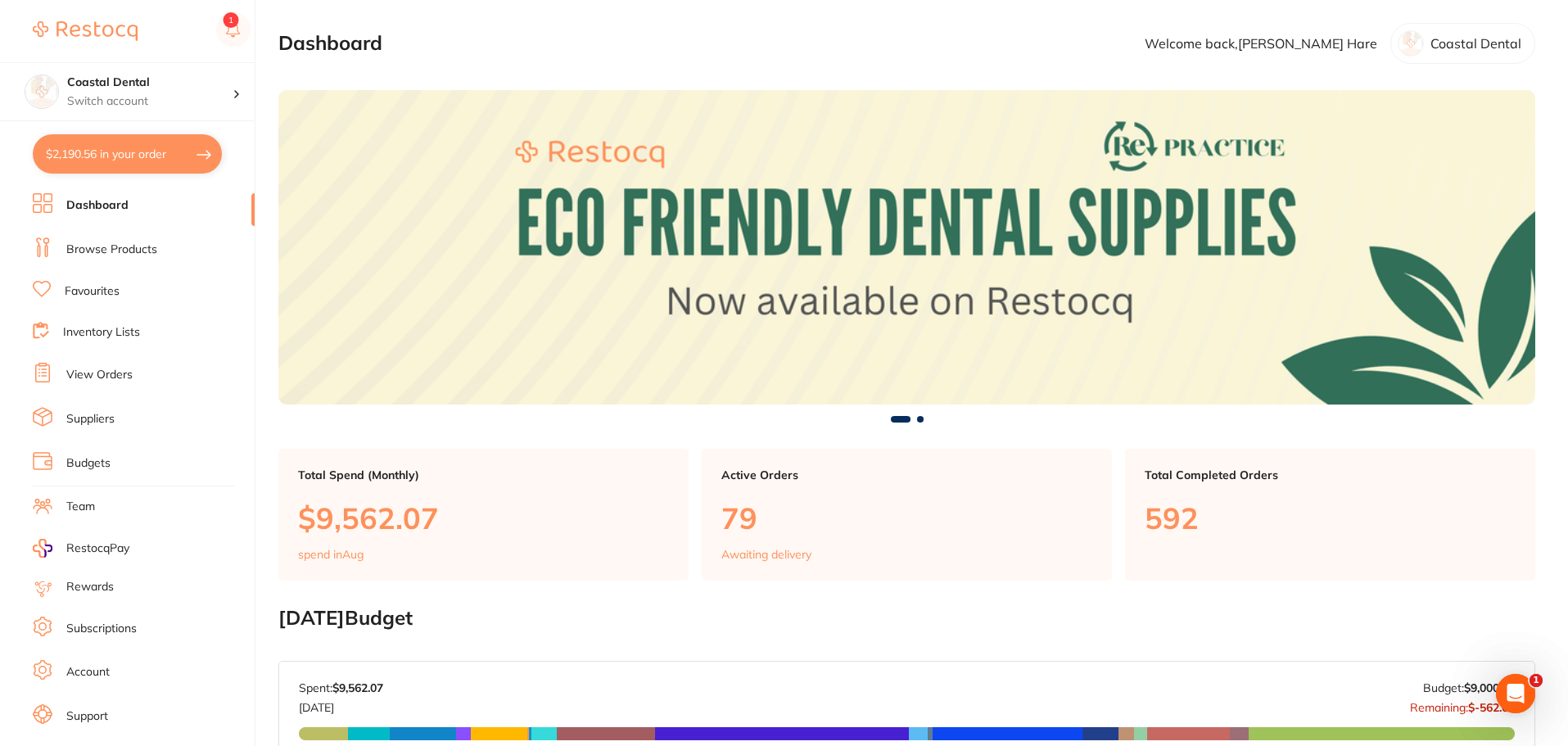
click at [131, 255] on link "Browse Products" at bounding box center [112, 249] width 91 height 16
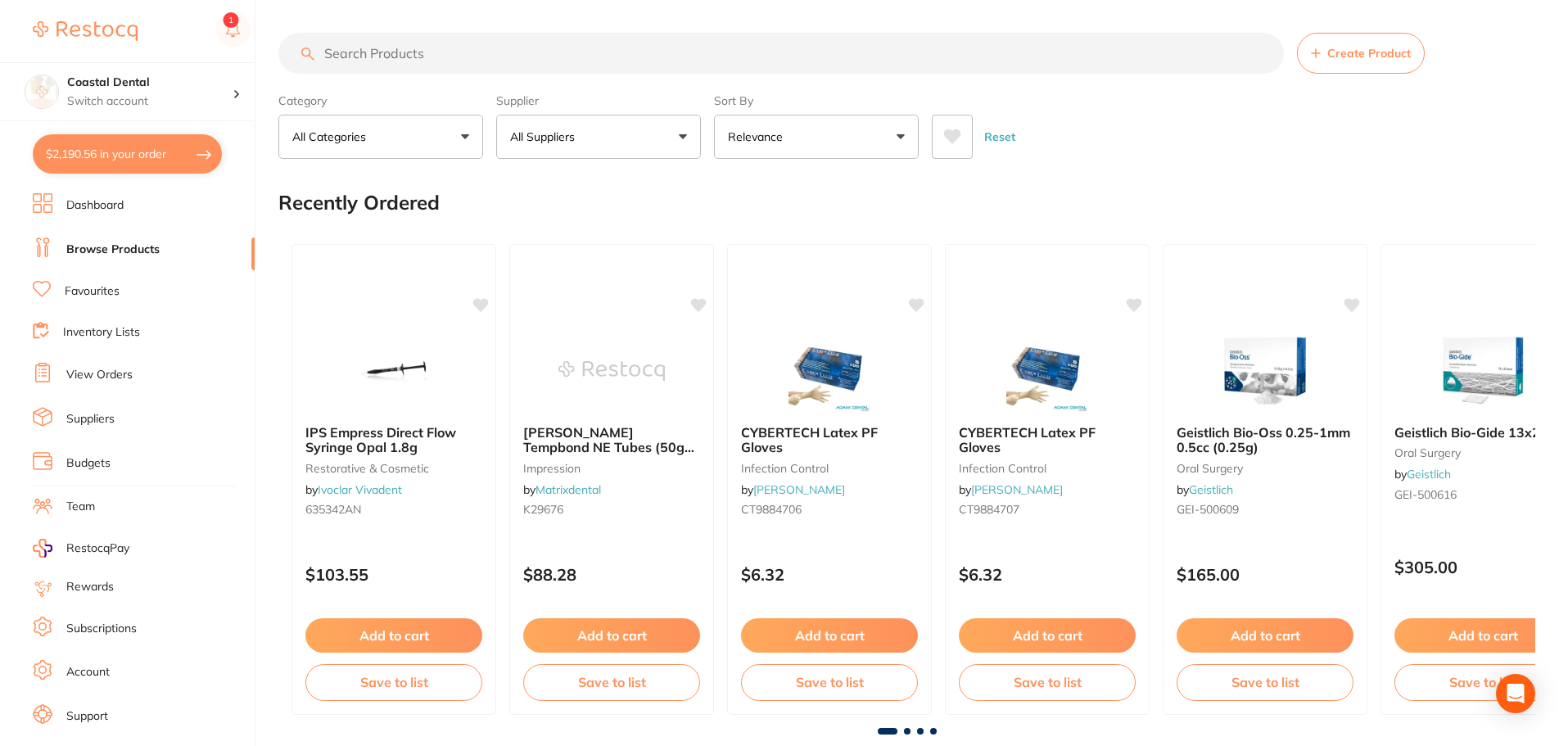
click at [547, 135] on p "All Suppliers" at bounding box center [546, 136] width 72 height 16
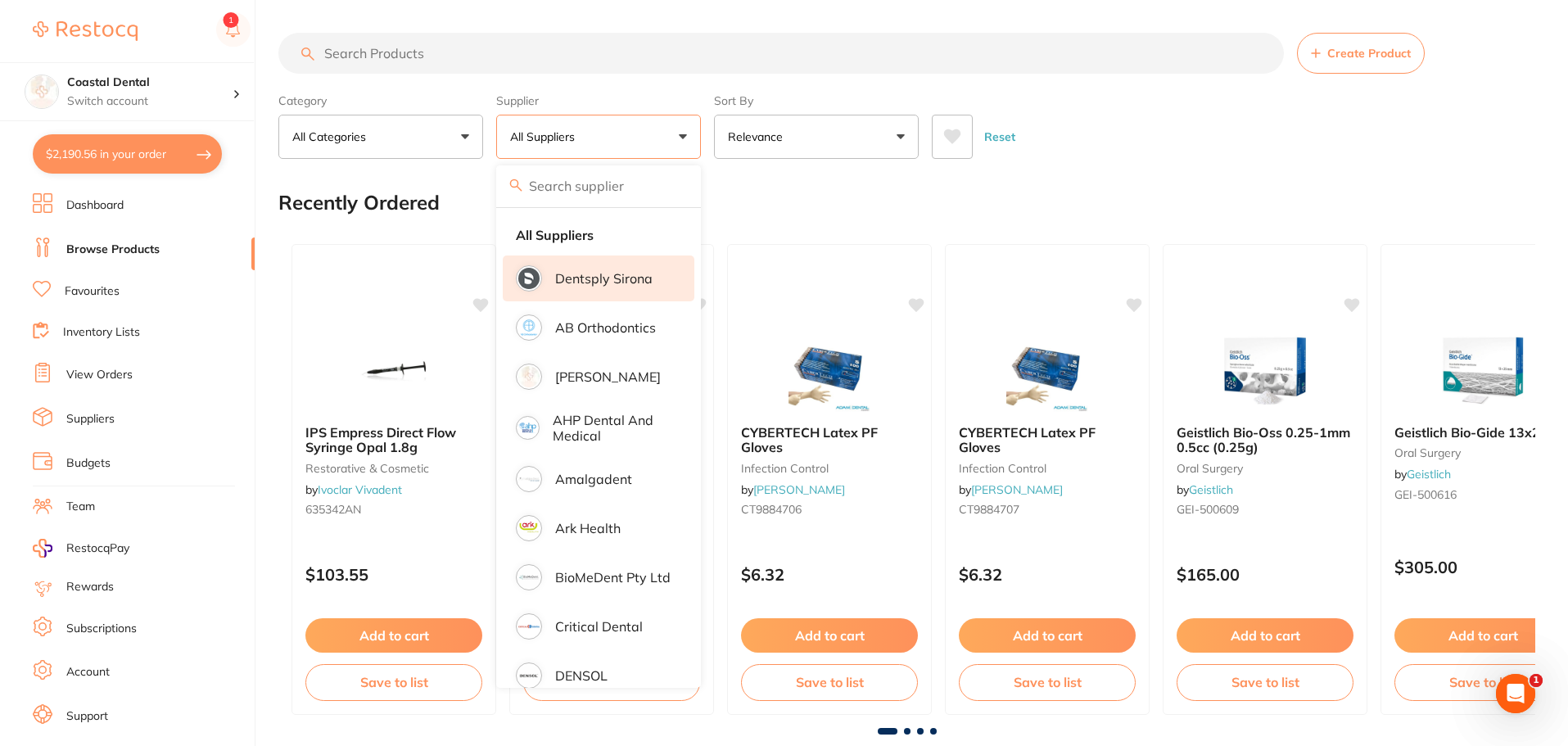
click at [617, 287] on li "Dentsply Sirona" at bounding box center [598, 279] width 192 height 46
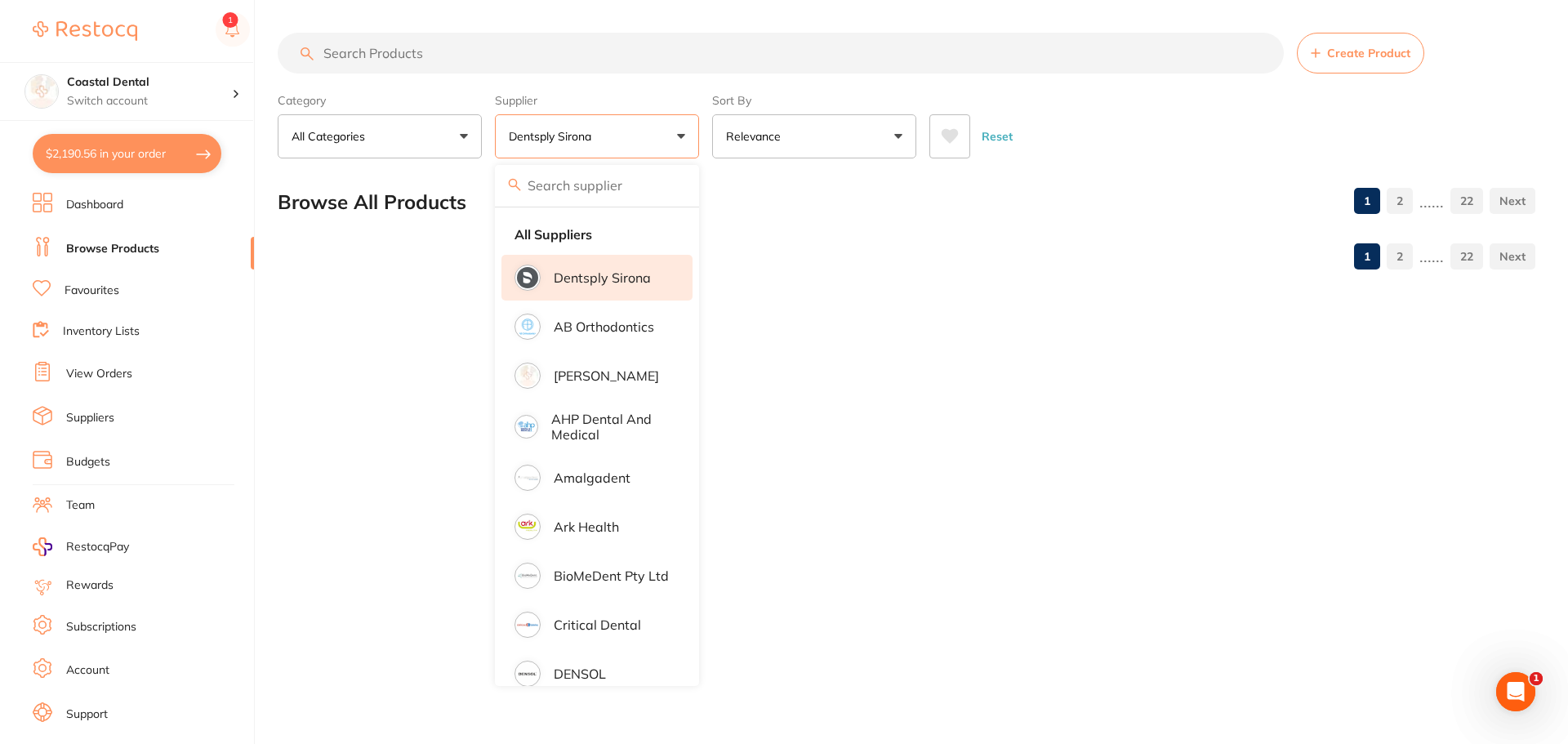
click at [707, 132] on div "Category All Categories All Categories endodontics equipment implants infection…" at bounding box center [906, 123] width 1257 height 72
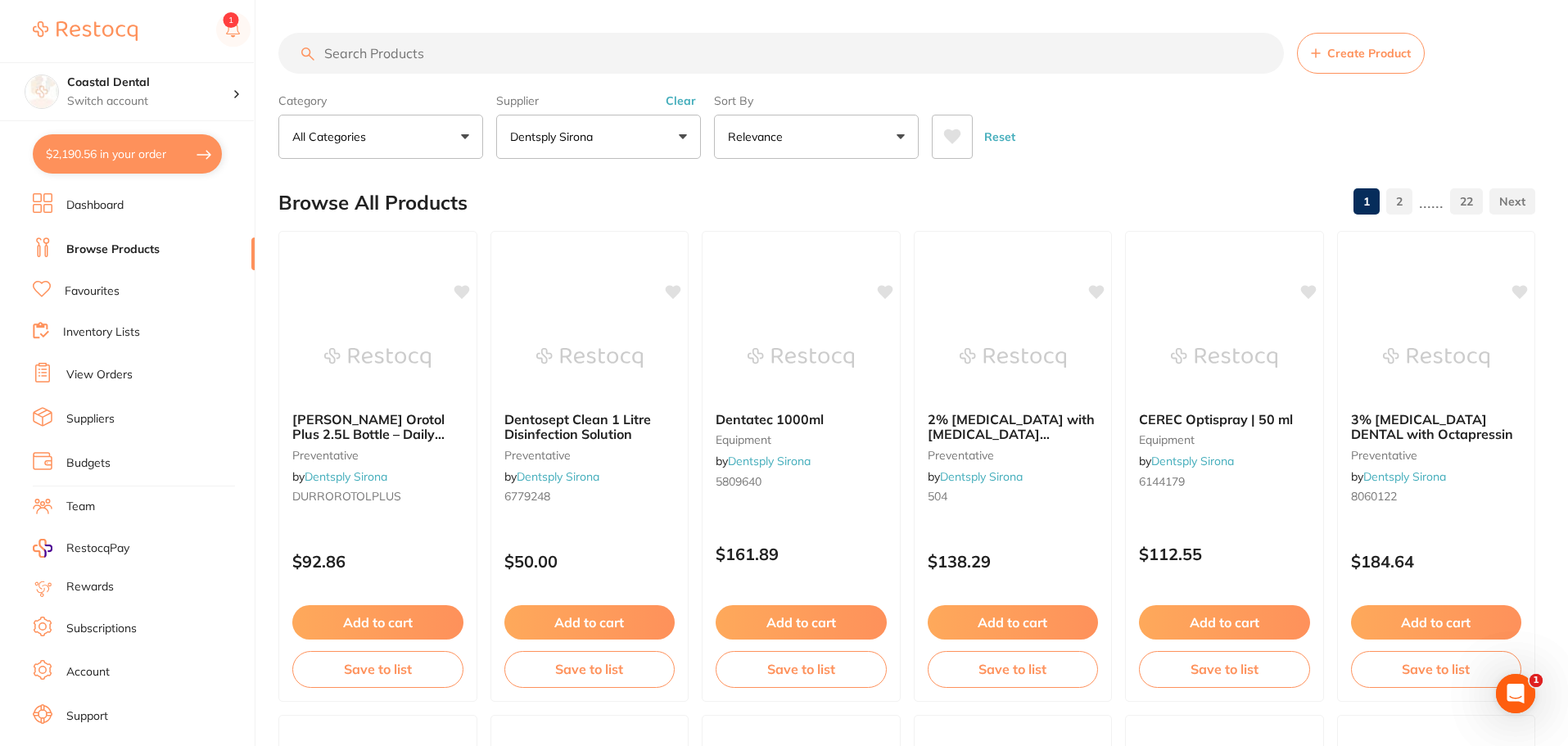
click at [953, 133] on icon at bounding box center [953, 136] width 17 height 14
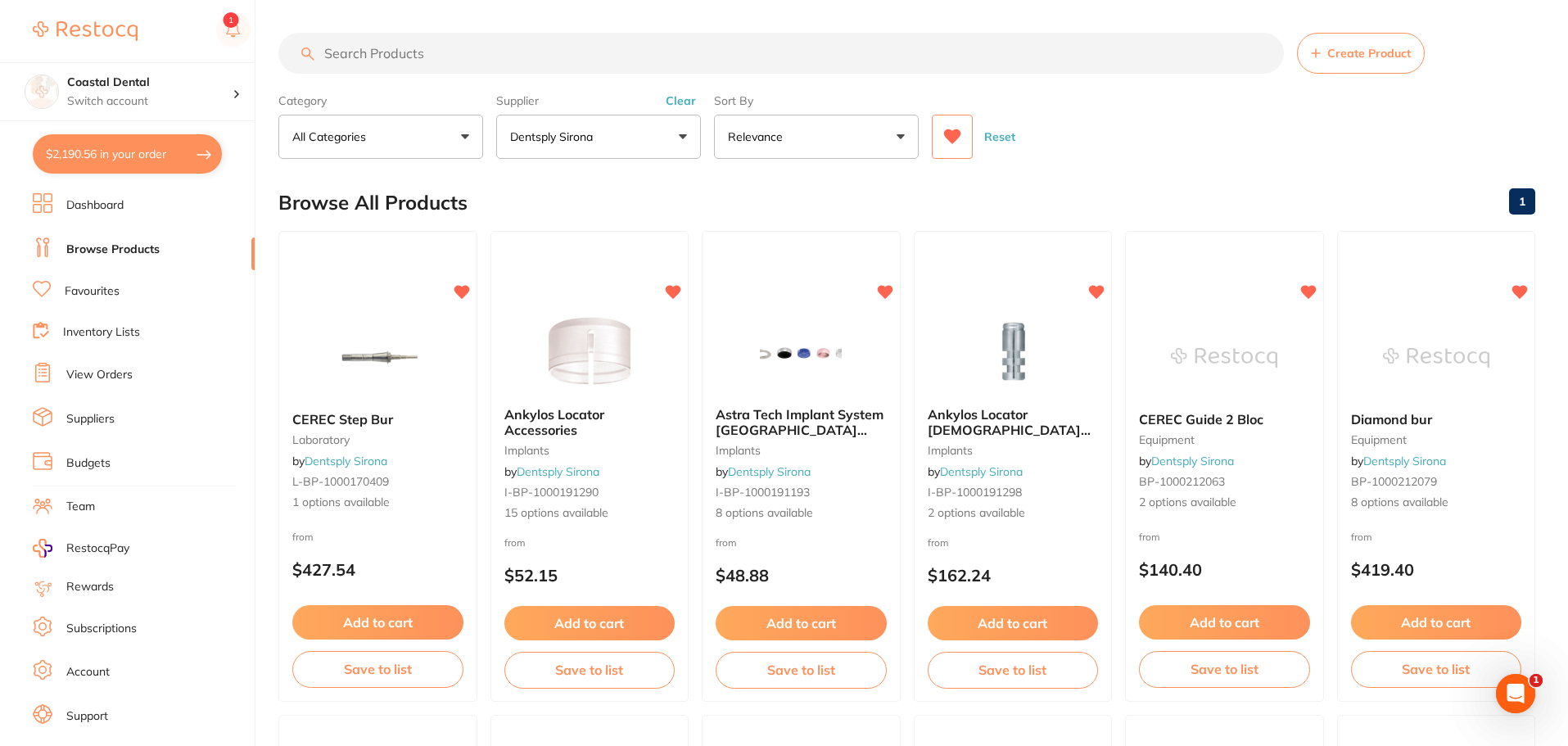
click at [953, 133] on icon at bounding box center [953, 136] width 17 height 14
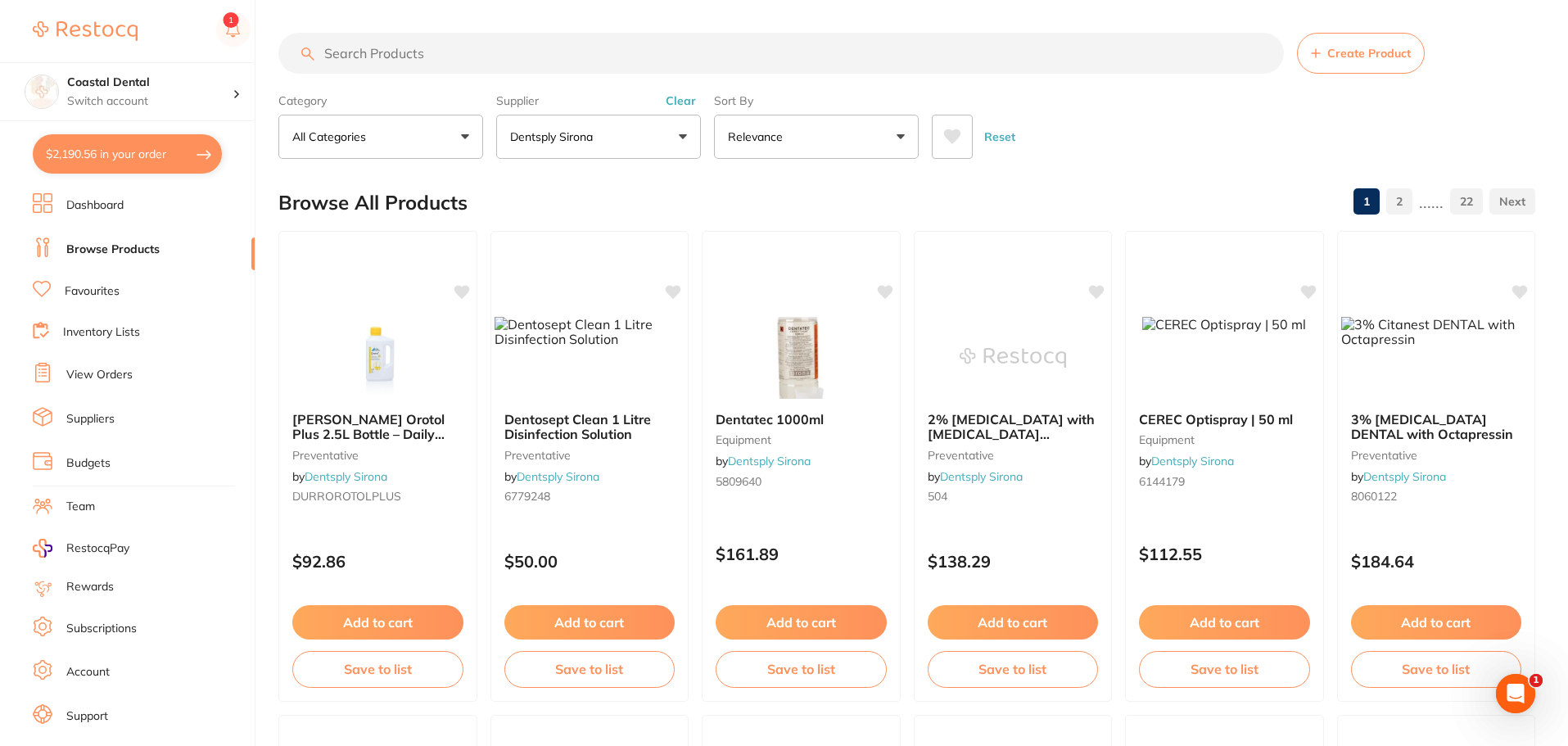
click at [677, 136] on button "Dentsply Sirona" at bounding box center [598, 136] width 205 height 44
click at [613, 269] on li "Dentsply Sirona" at bounding box center [598, 279] width 192 height 46
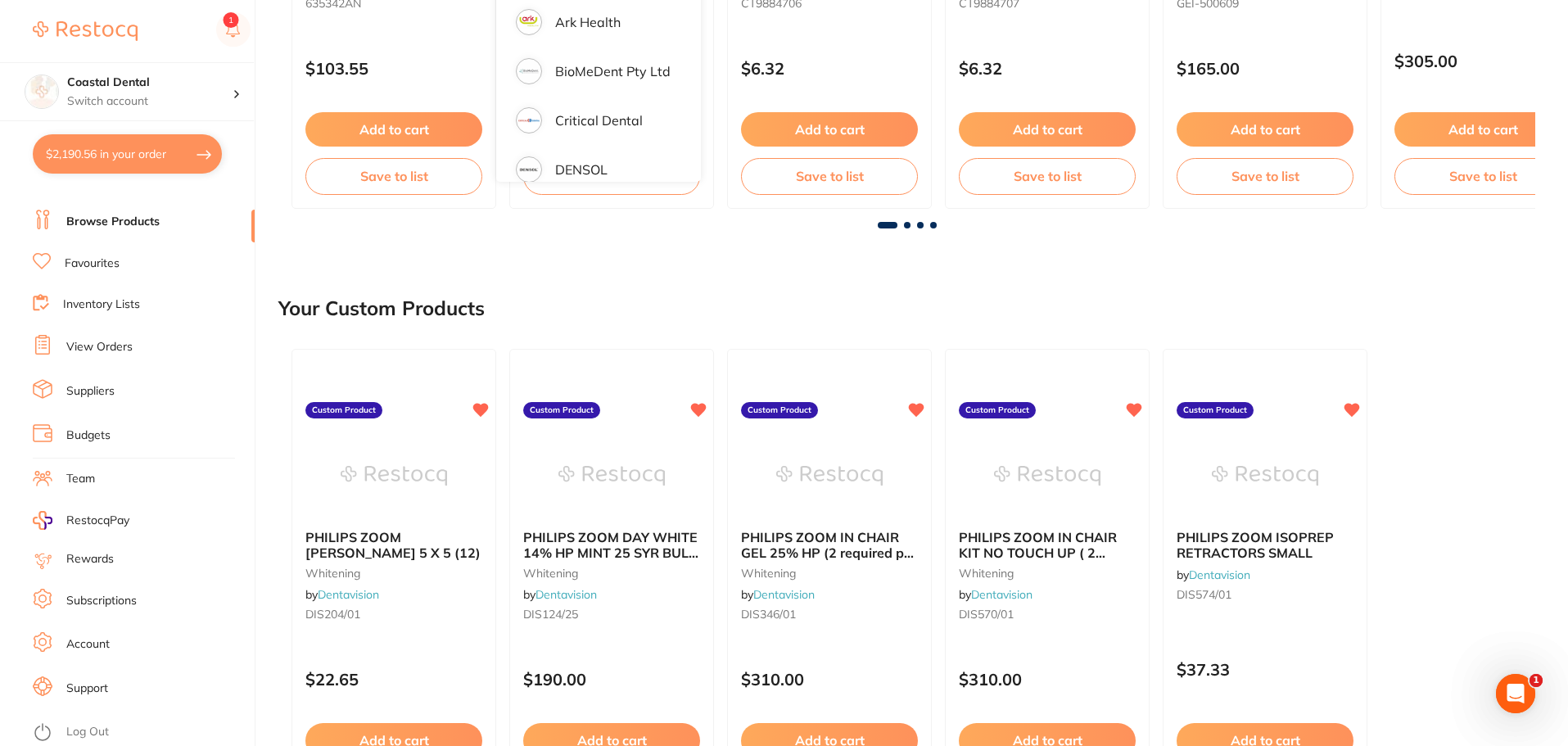
scroll to position [737, 0]
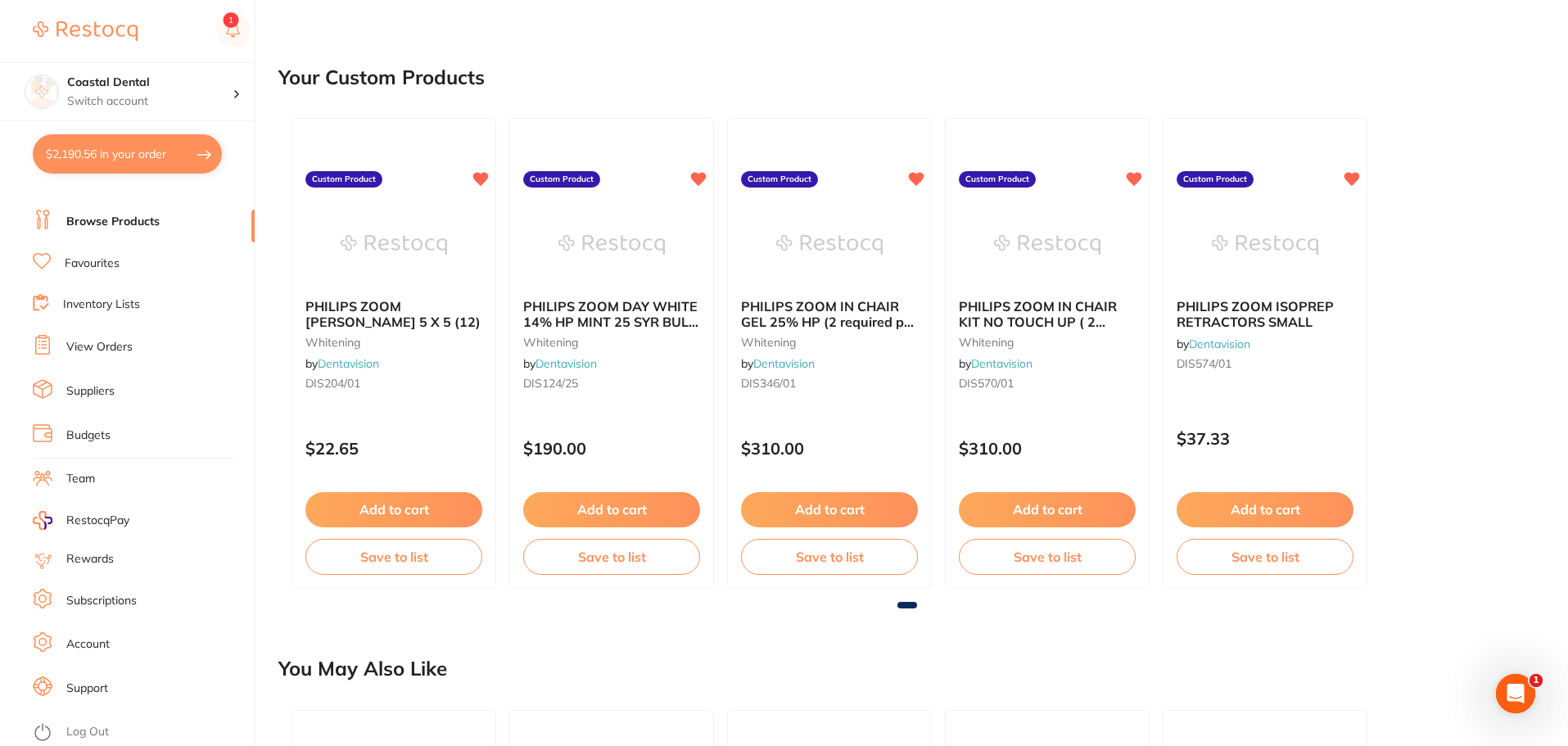
click at [92, 726] on link "Log Out" at bounding box center [88, 732] width 43 height 16
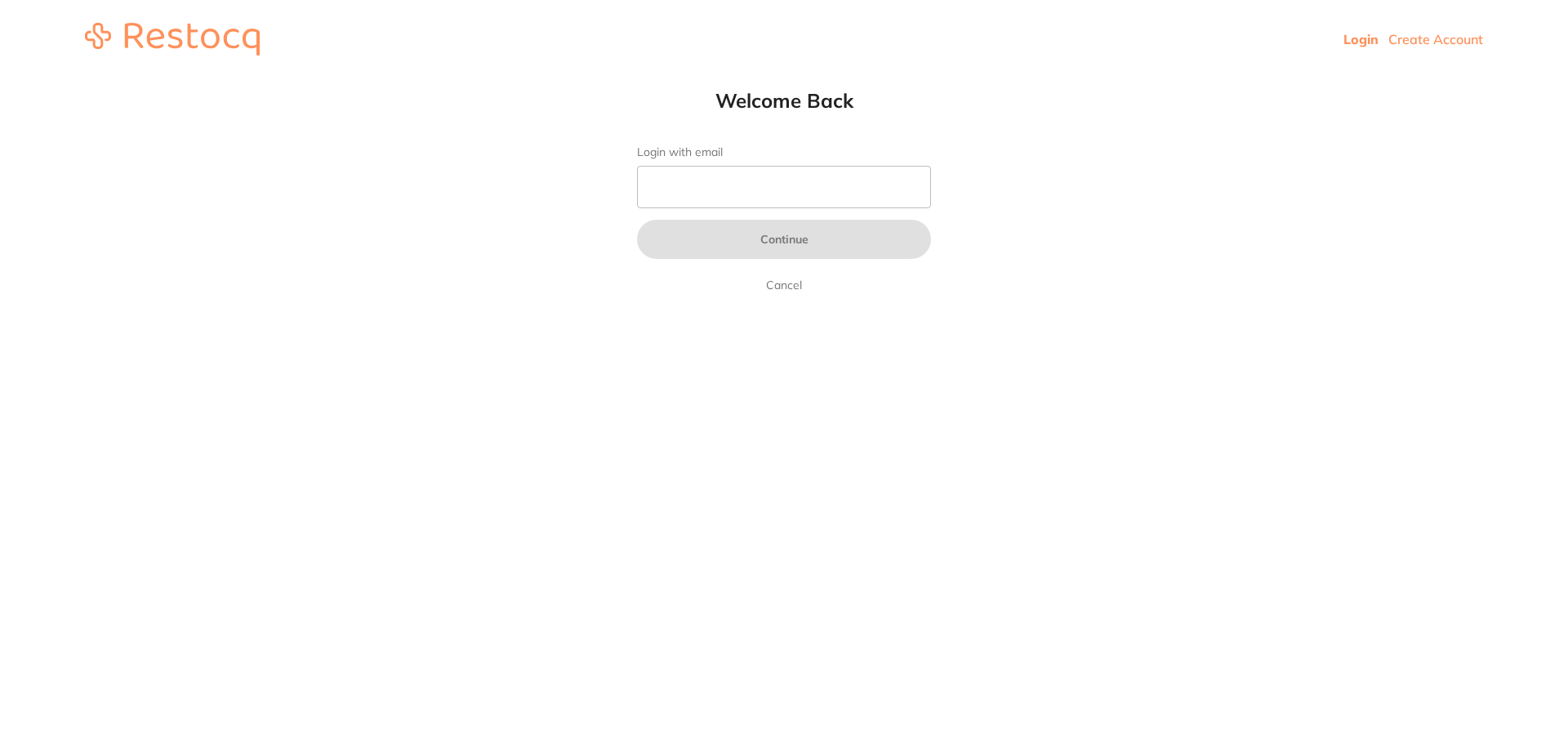
type input "[EMAIL_ADDRESS][DOMAIN_NAME]"
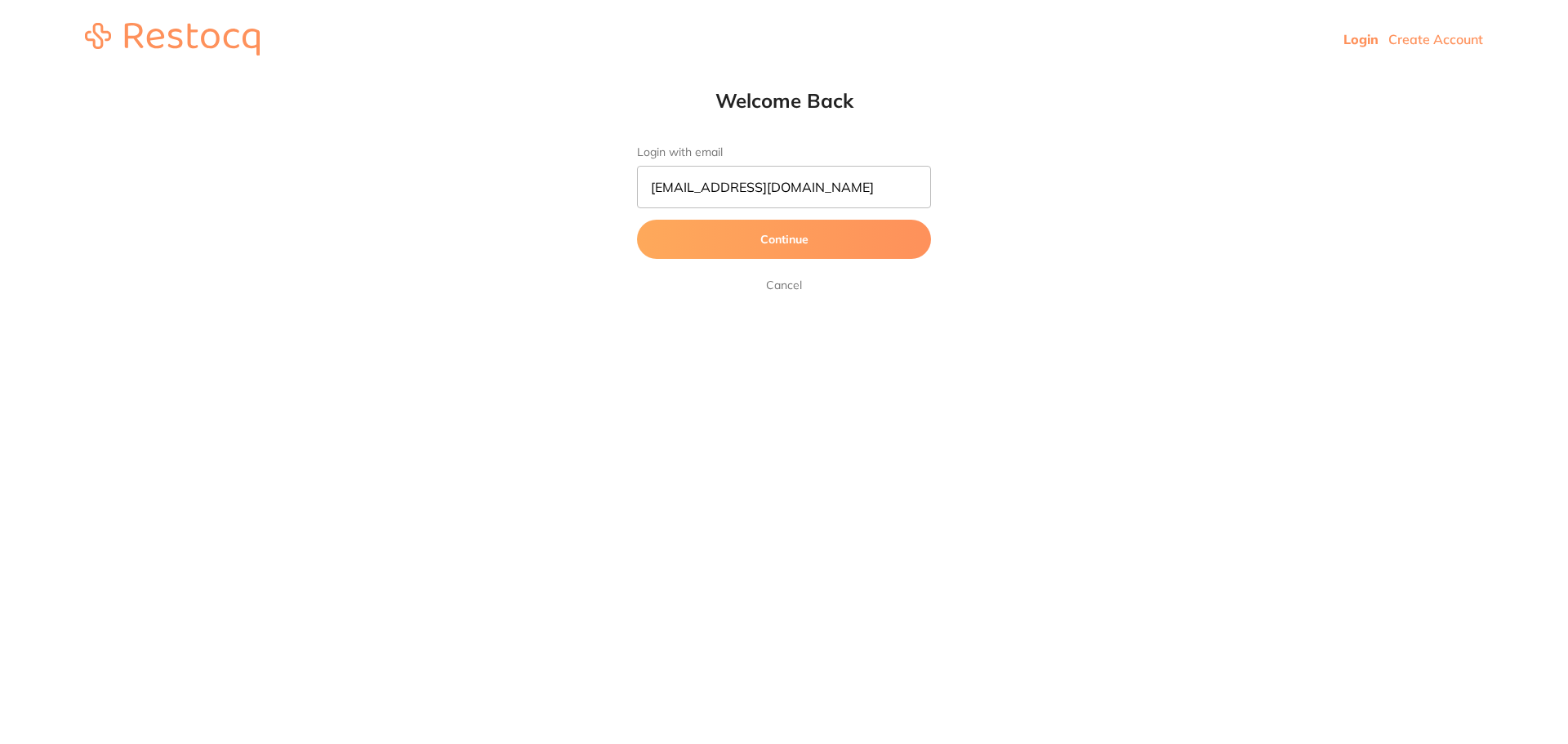
click at [783, 239] on button "Continue" at bounding box center [784, 239] width 294 height 39
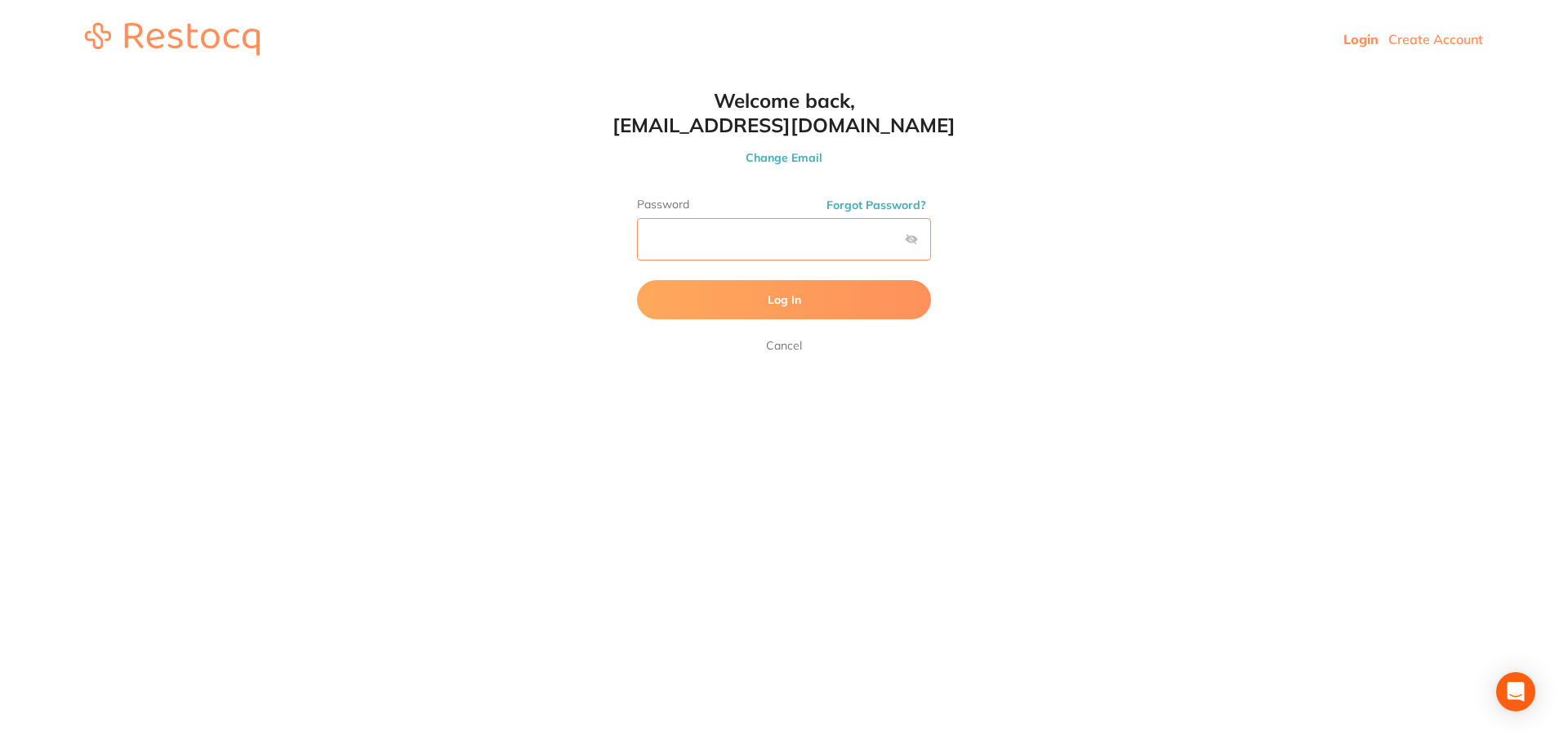
click at [637, 281] on button "Log In" at bounding box center [784, 300] width 294 height 39
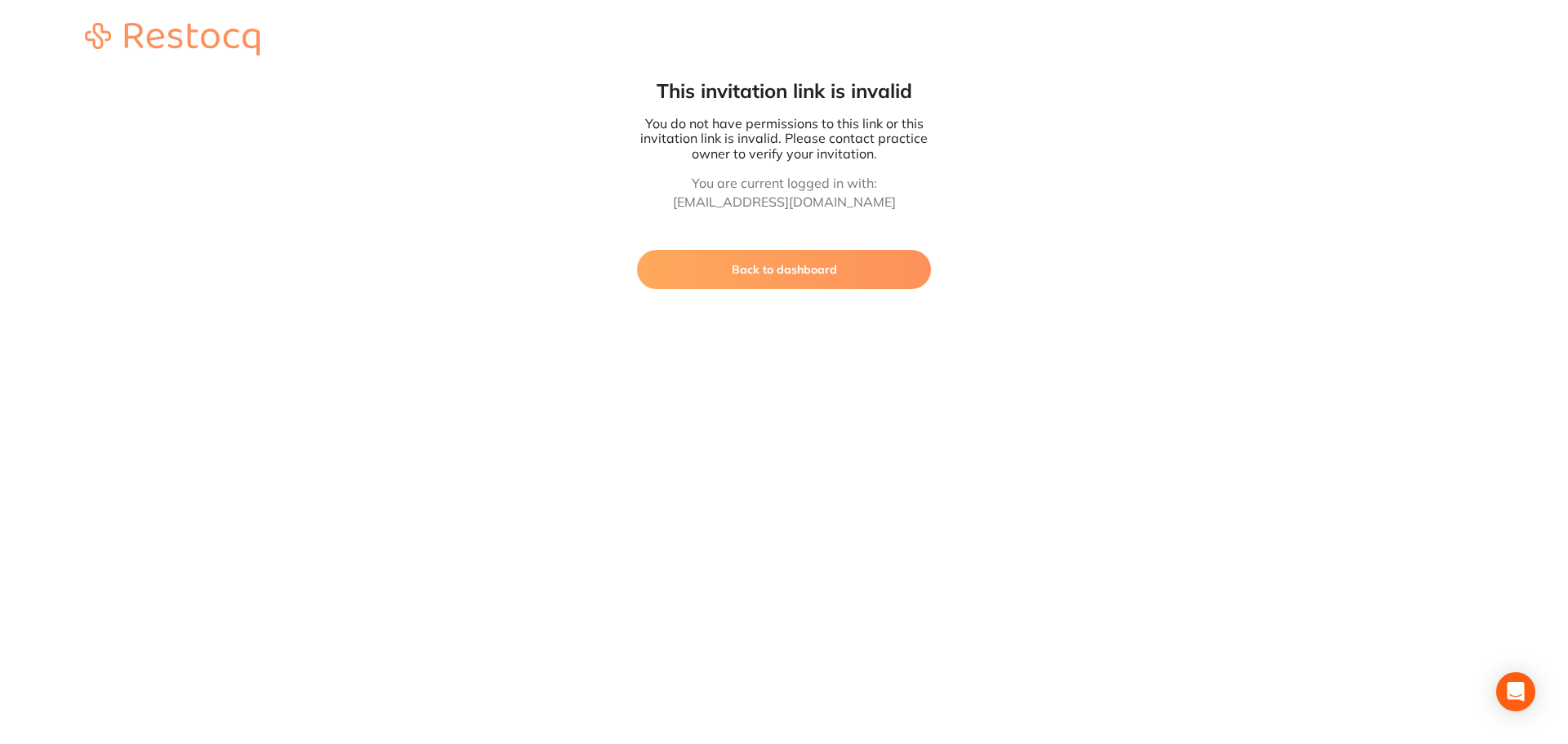
click at [828, 281] on button "Back to dashboard" at bounding box center [784, 269] width 294 height 39
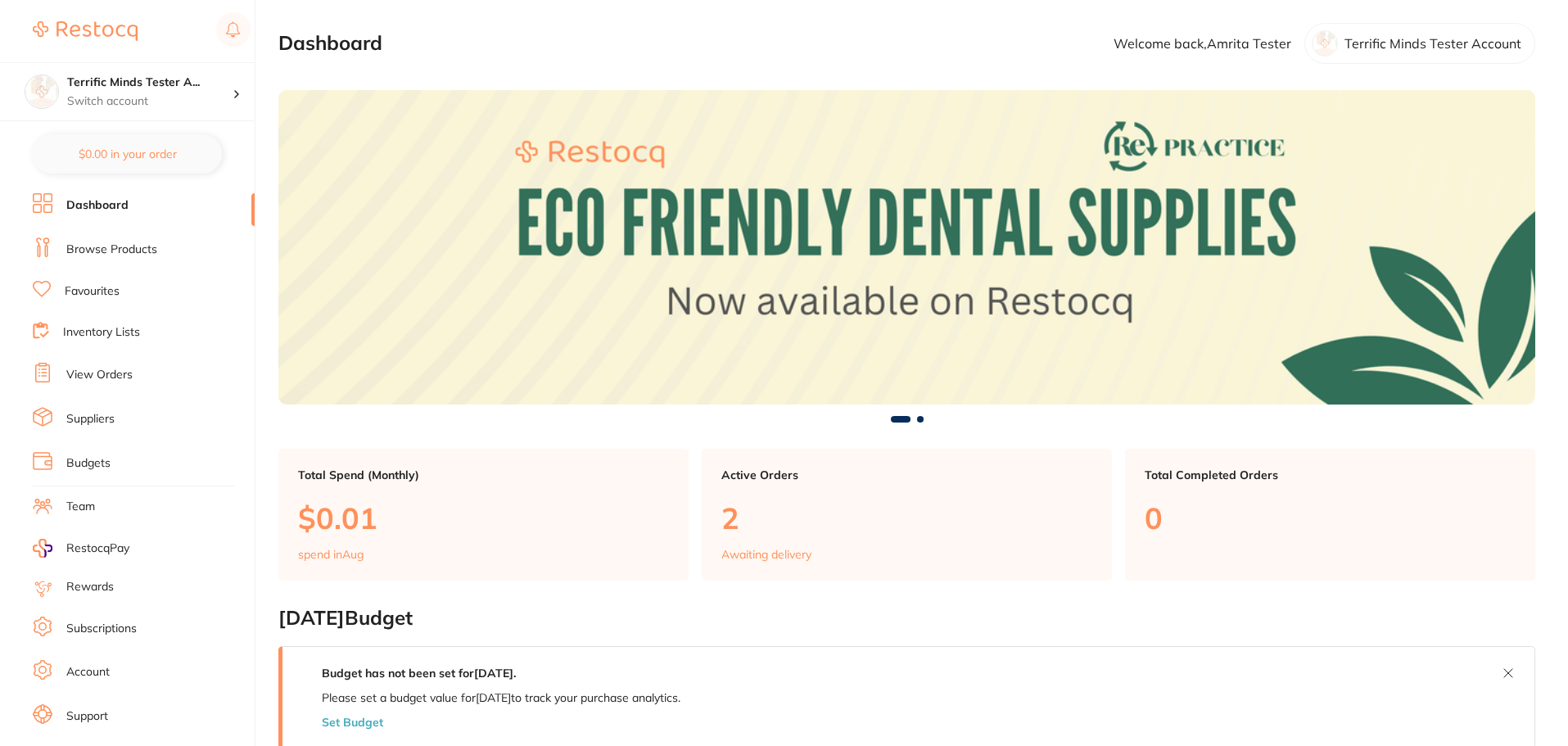
click at [136, 253] on link "Browse Products" at bounding box center [112, 249] width 91 height 16
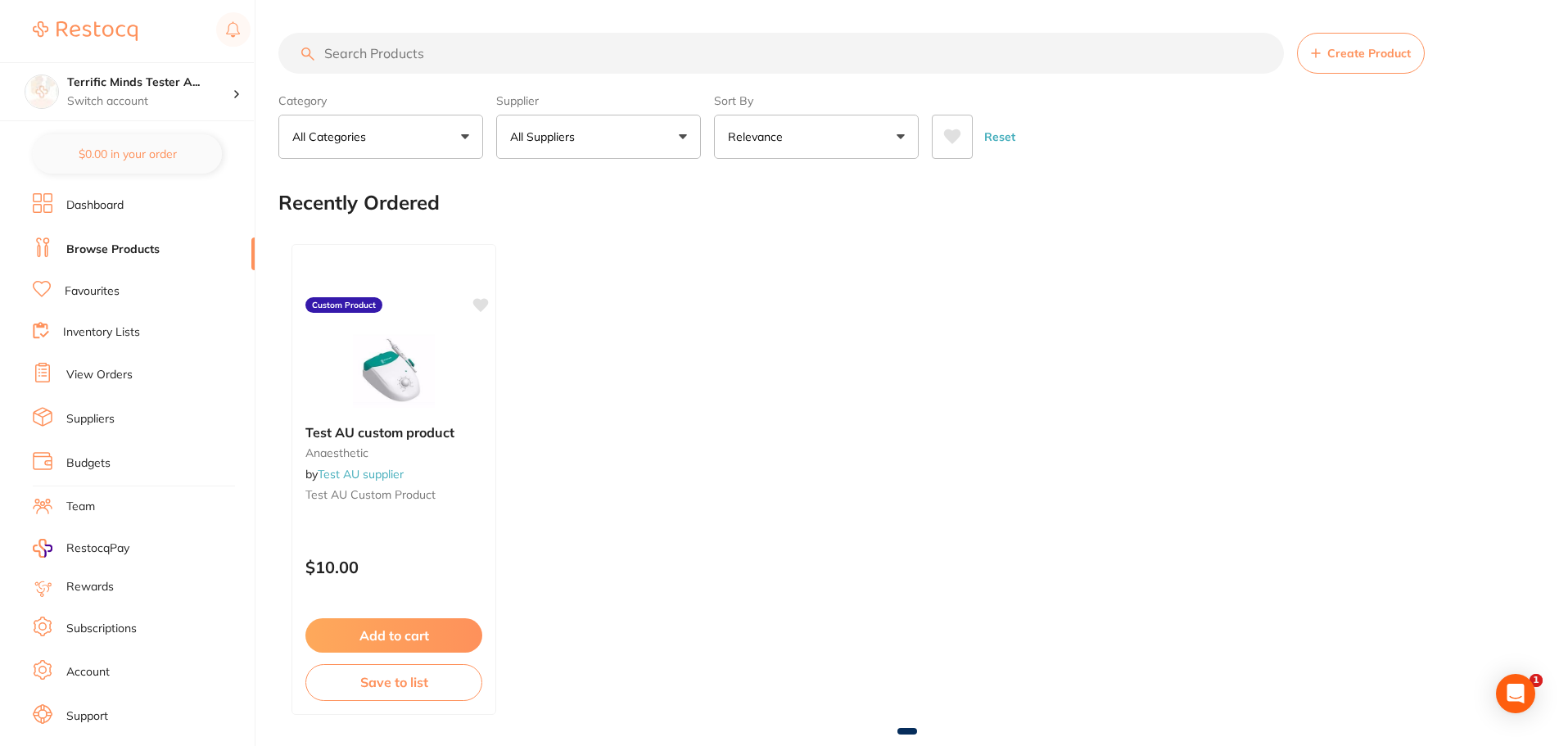
click at [672, 145] on button "All Suppliers" at bounding box center [598, 136] width 205 height 44
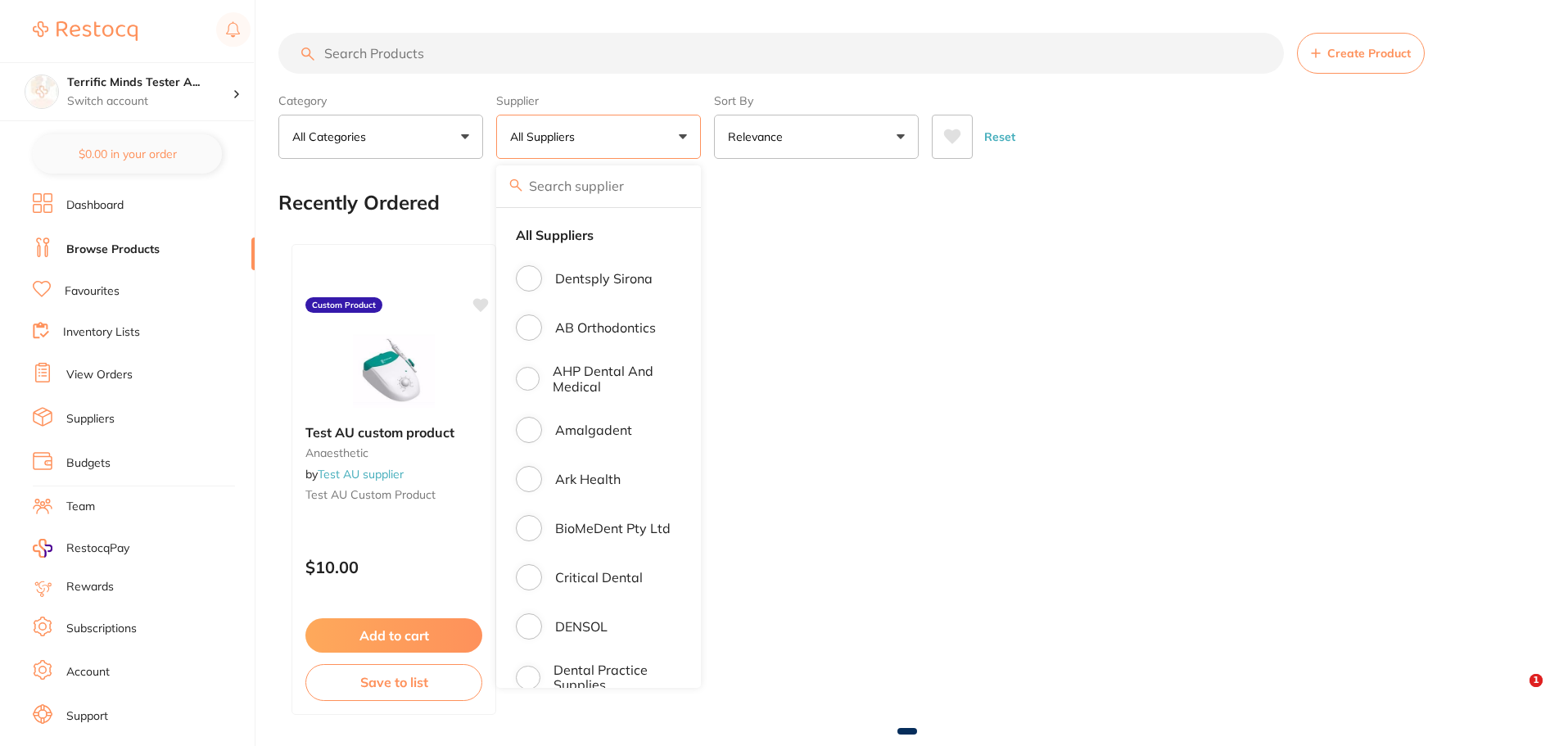
click at [783, 252] on div "Test AU custom product anaesthetic by Test AU supplier Test AU custom product C…" at bounding box center [907, 479] width 1257 height 497
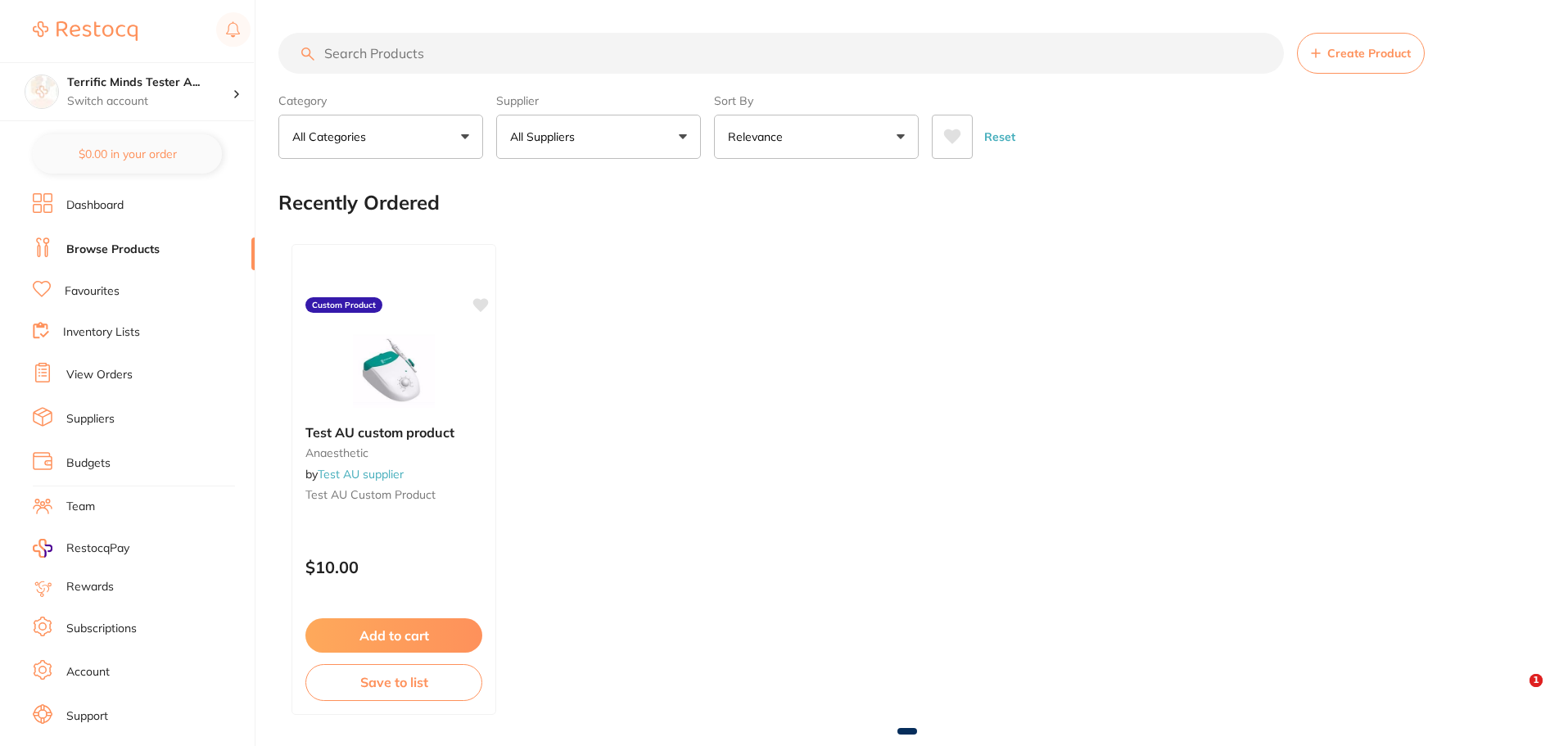
click at [617, 138] on button "All Suppliers" at bounding box center [598, 136] width 205 height 44
click at [555, 145] on p "All Suppliers" at bounding box center [546, 136] width 72 height 16
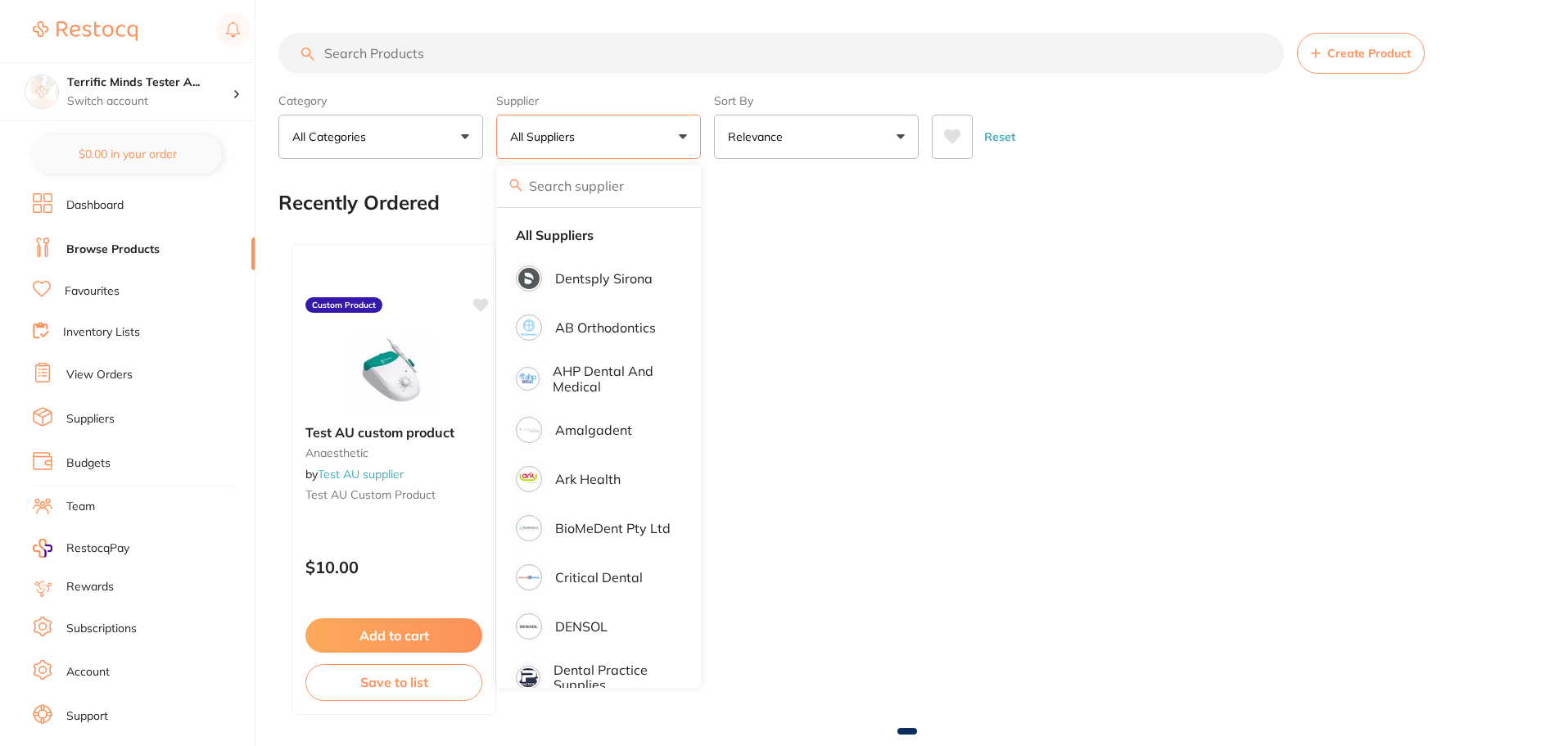
click at [561, 151] on button "All Suppliers" at bounding box center [598, 136] width 205 height 44
click at [578, 284] on p "Dentsply Sirona" at bounding box center [604, 278] width 97 height 14
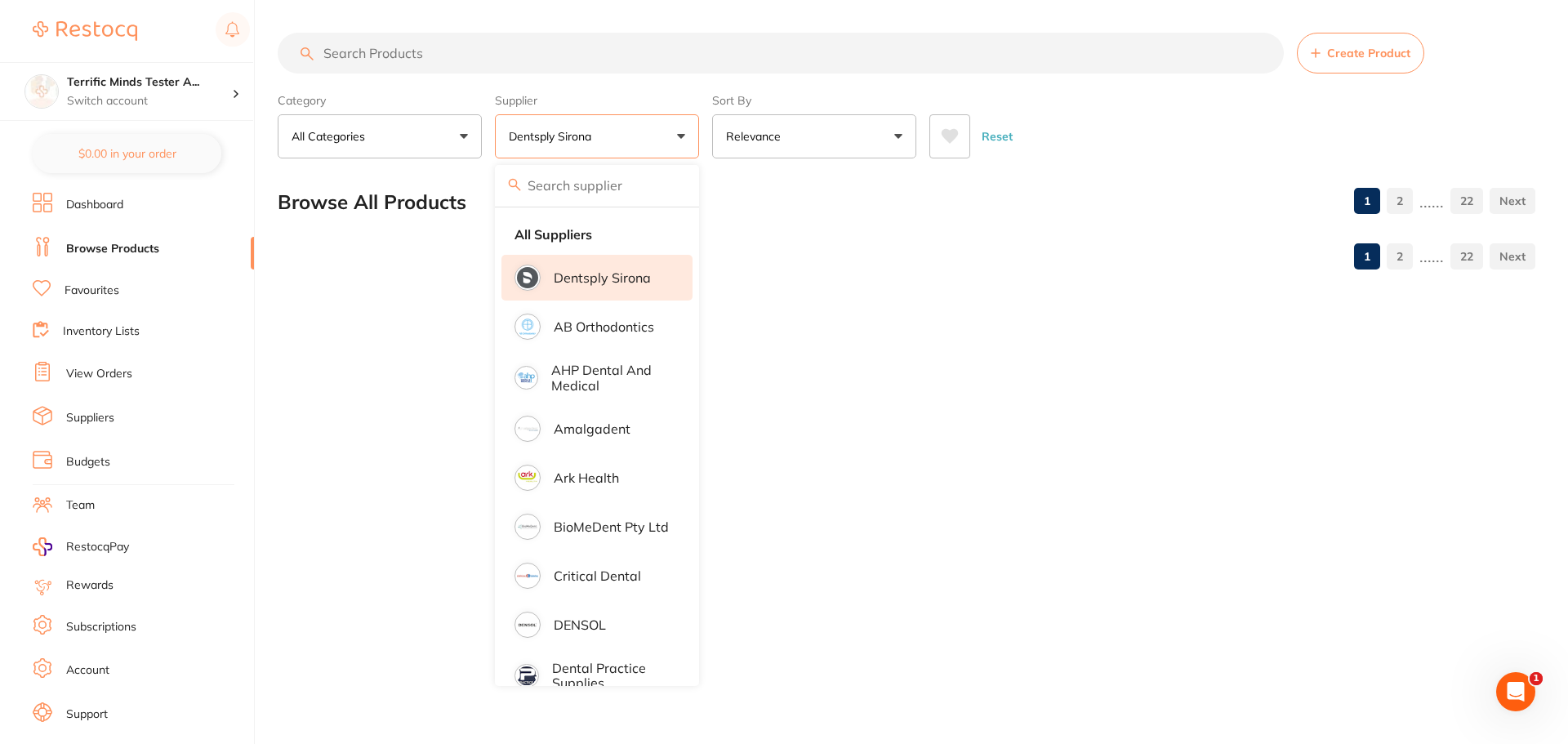
click at [707, 147] on div "Category All Categories All Categories endodontics equipment implants infection…" at bounding box center [906, 123] width 1257 height 72
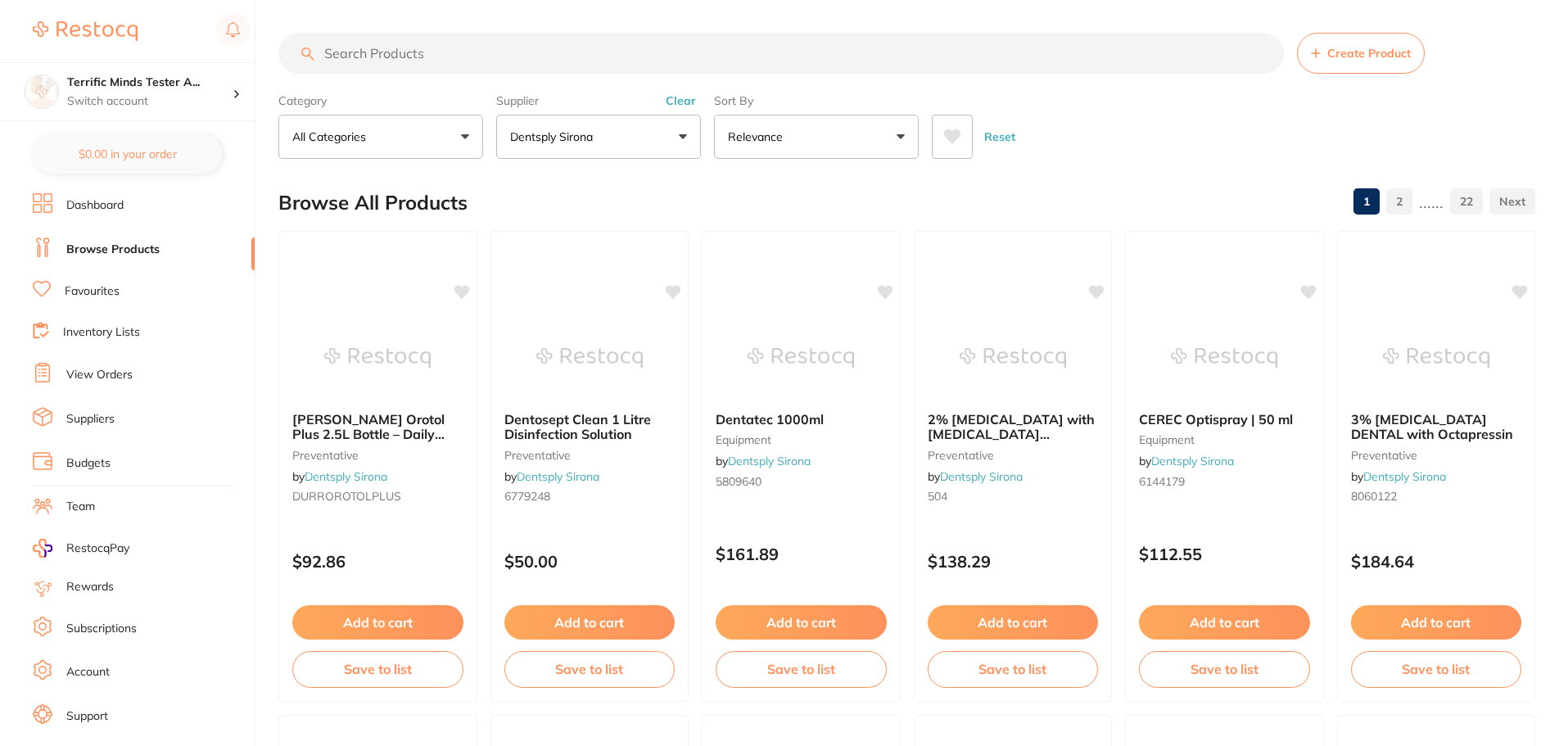
click at [954, 138] on icon at bounding box center [953, 136] width 17 height 14
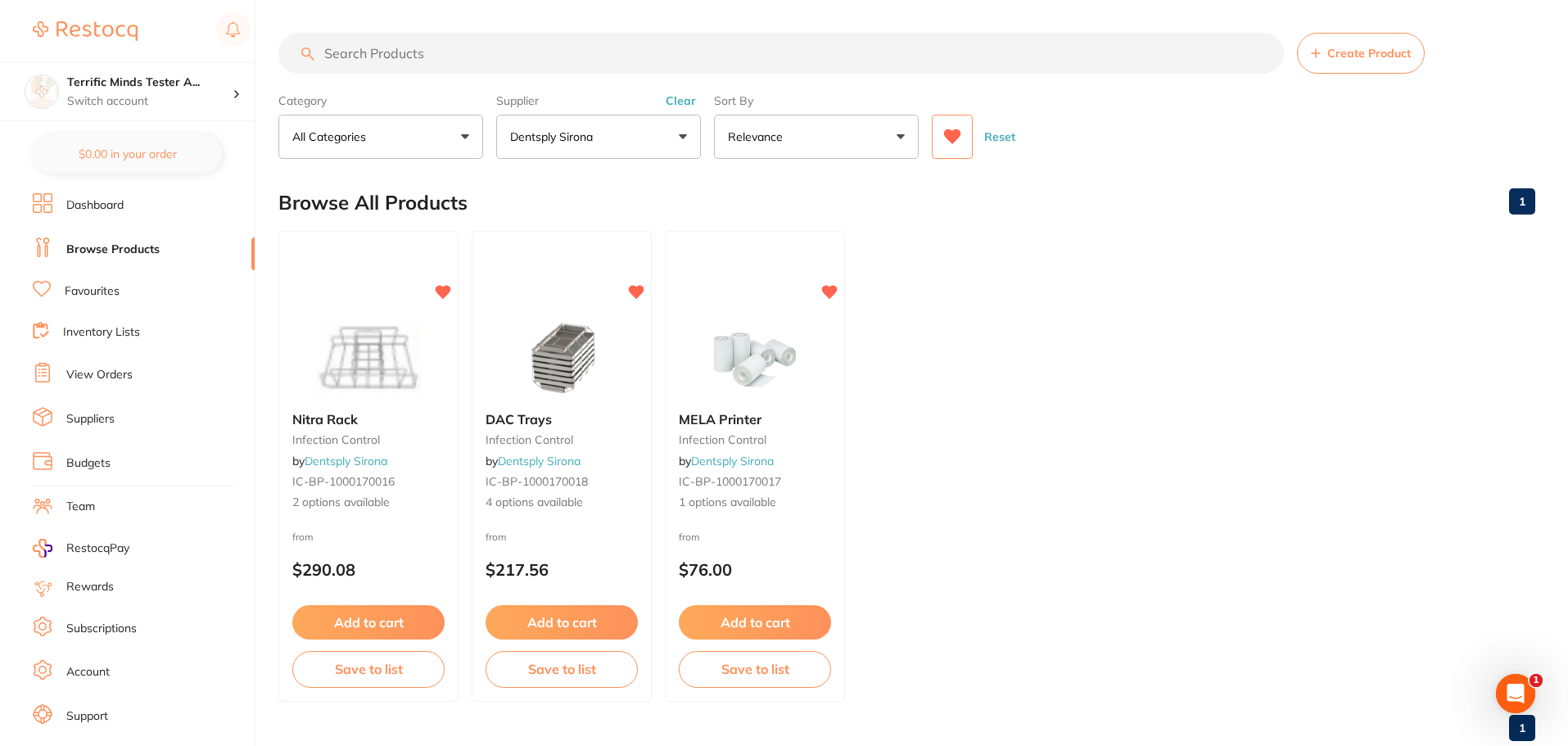
click at [951, 141] on icon at bounding box center [953, 136] width 17 height 14
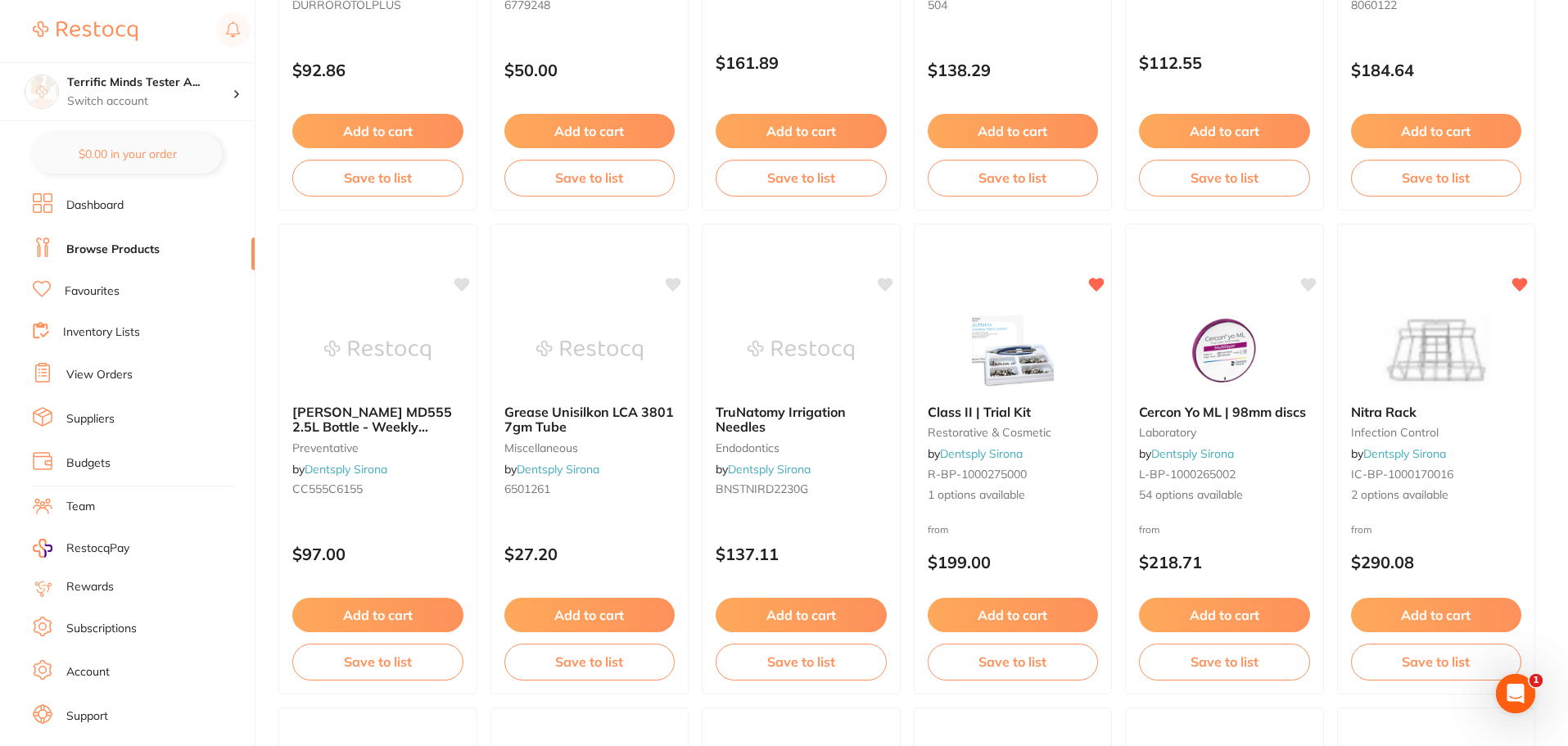
click at [109, 288] on link "Favourites" at bounding box center [93, 291] width 55 height 16
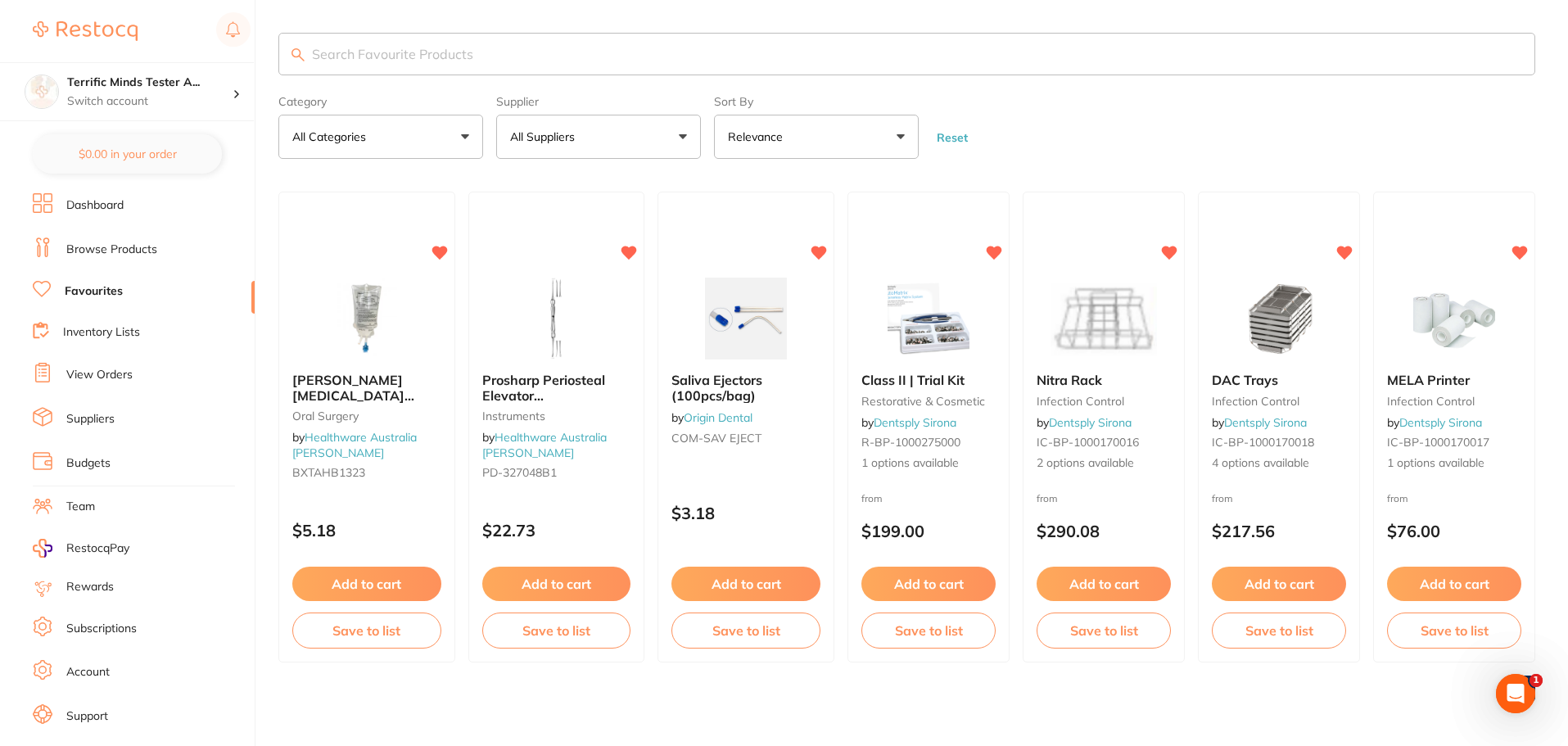
scroll to position [2, 0]
click at [113, 245] on link "Browse Products" at bounding box center [112, 249] width 91 height 16
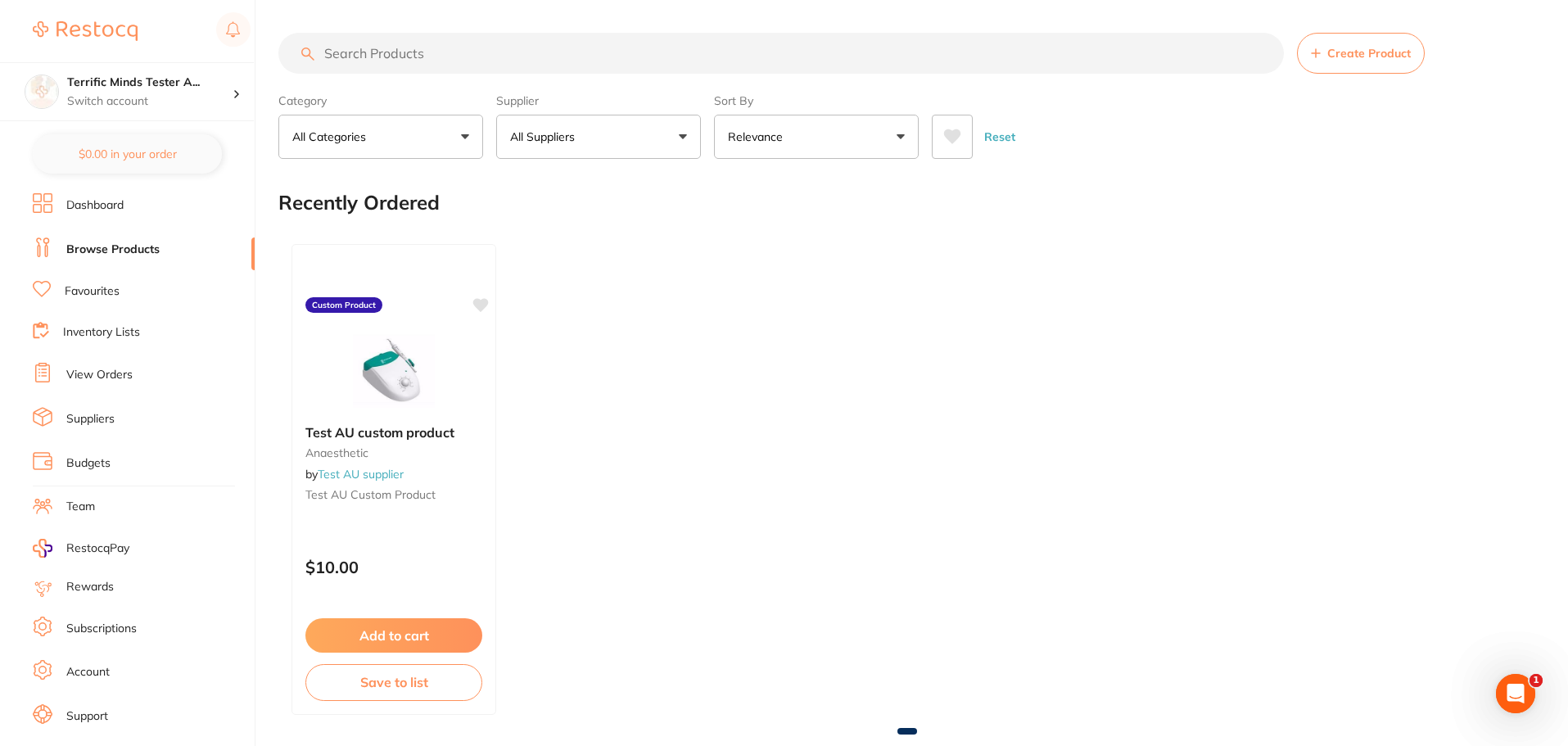
click at [95, 205] on link "Dashboard" at bounding box center [95, 205] width 57 height 16
